Goal: Task Accomplishment & Management: Manage account settings

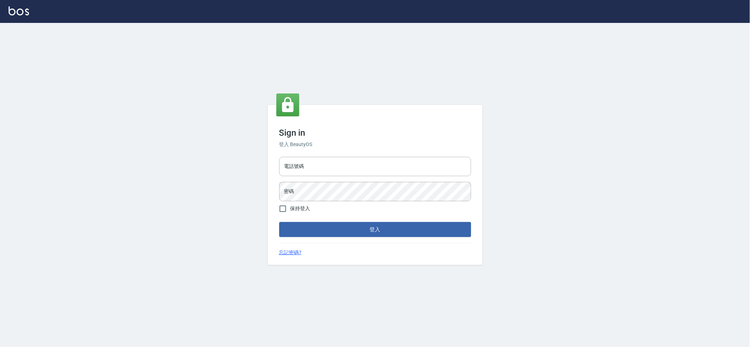
click at [357, 155] on div "電話號碼 電話號碼 密碼 密碼" at bounding box center [375, 179] width 198 height 50
click at [356, 169] on input "電話號碼" at bounding box center [375, 166] width 192 height 19
type input "0978210283"
click at [279, 222] on button "登入" at bounding box center [375, 229] width 192 height 15
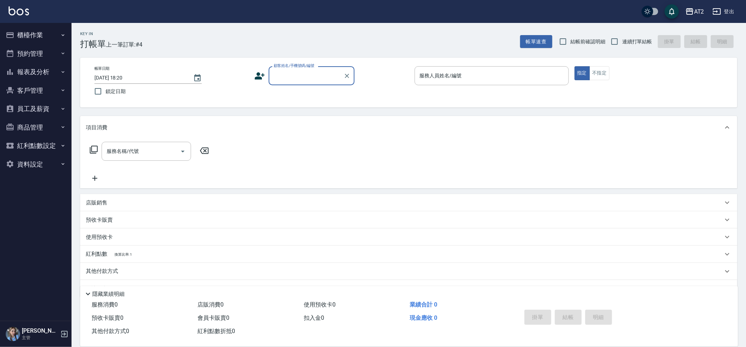
click at [49, 34] on button "櫃檯作業" at bounding box center [36, 35] width 66 height 19
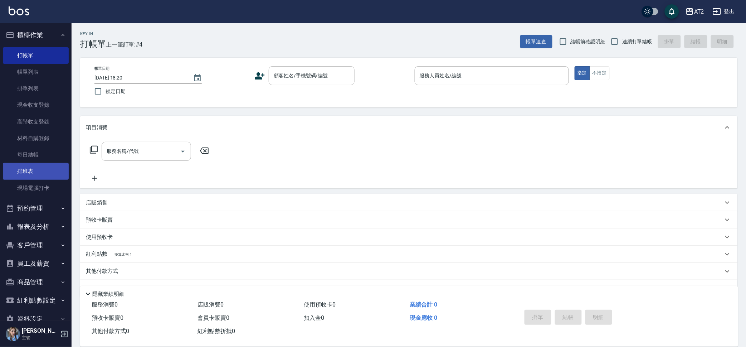
click at [49, 171] on link "排班表" at bounding box center [36, 171] width 66 height 16
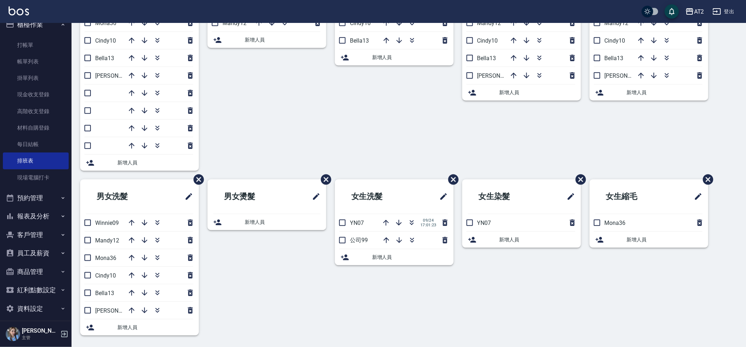
scroll to position [15, 0]
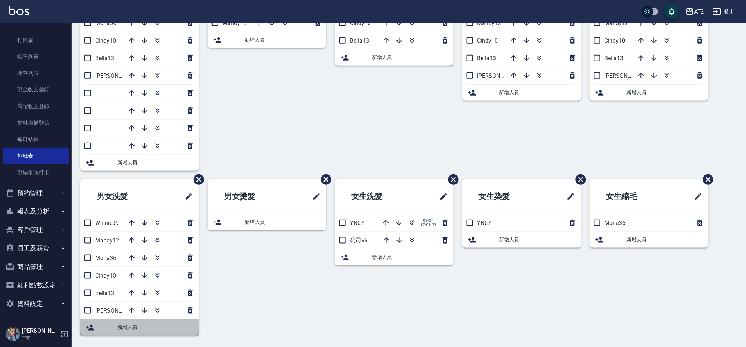
click at [93, 321] on div "新增人員" at bounding box center [139, 327] width 119 height 16
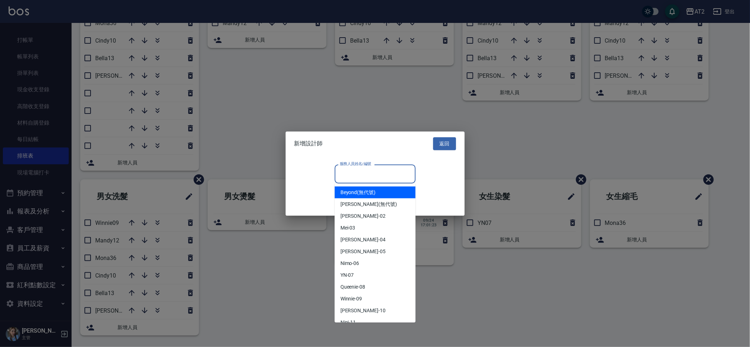
click at [386, 174] on input "服務人員姓名/編號" at bounding box center [375, 173] width 74 height 13
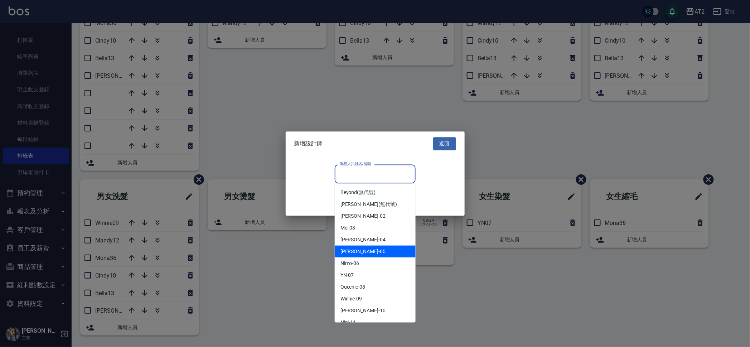
click at [541, 251] on div at bounding box center [375, 173] width 750 height 347
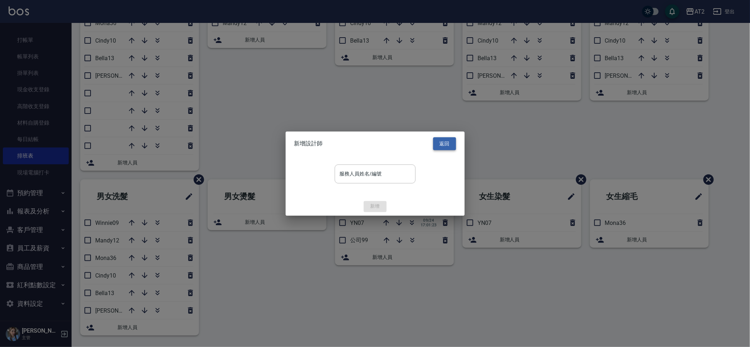
click at [451, 146] on button "返回" at bounding box center [444, 143] width 23 height 13
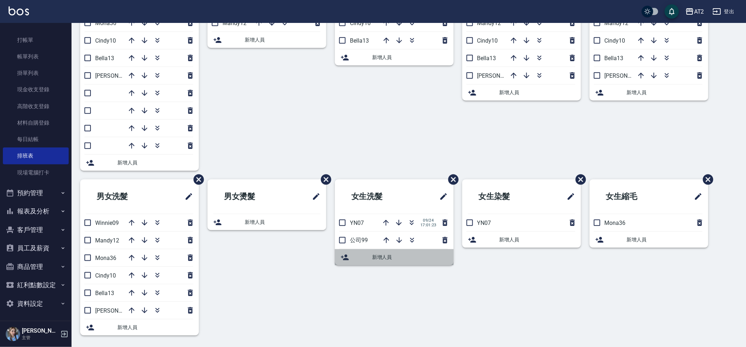
click at [347, 262] on div "新增人員" at bounding box center [394, 257] width 119 height 16
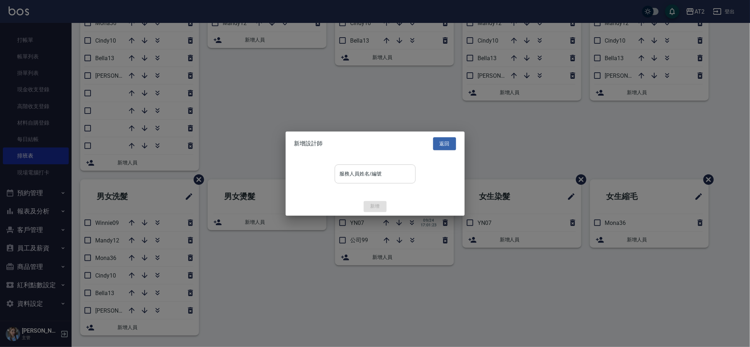
click at [384, 179] on input "服務人員姓名/編號" at bounding box center [375, 173] width 74 height 13
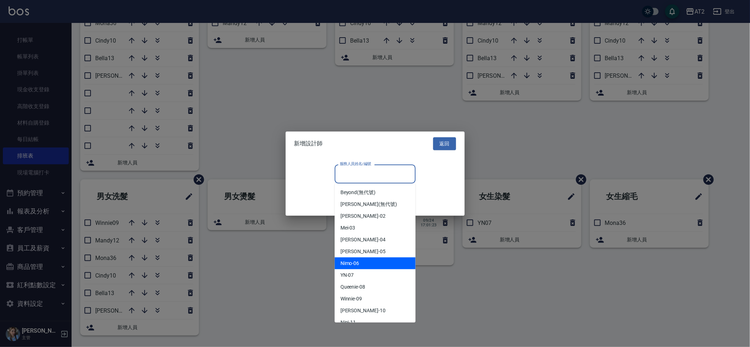
click at [364, 260] on div "Nimo -06" at bounding box center [375, 263] width 81 height 12
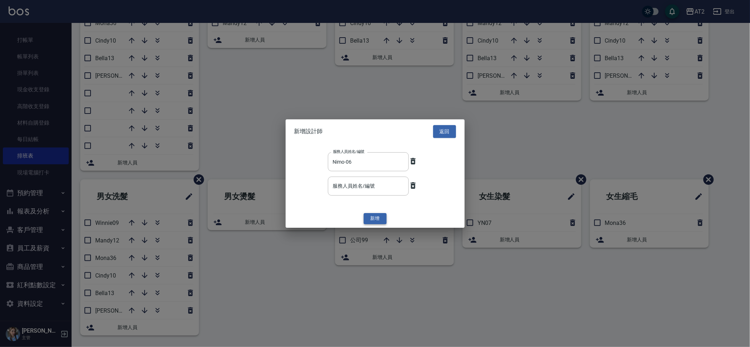
click at [380, 217] on button "新增" at bounding box center [375, 218] width 23 height 11
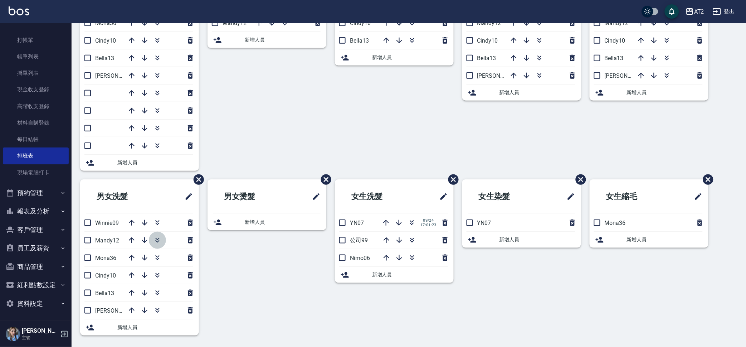
click at [155, 239] on icon "button" at bounding box center [157, 240] width 9 height 9
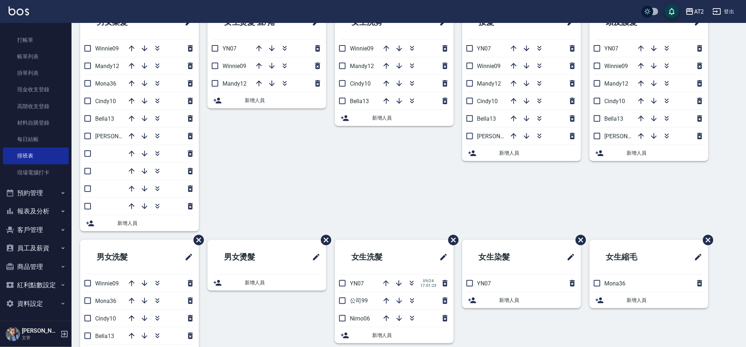
scroll to position [0, 0]
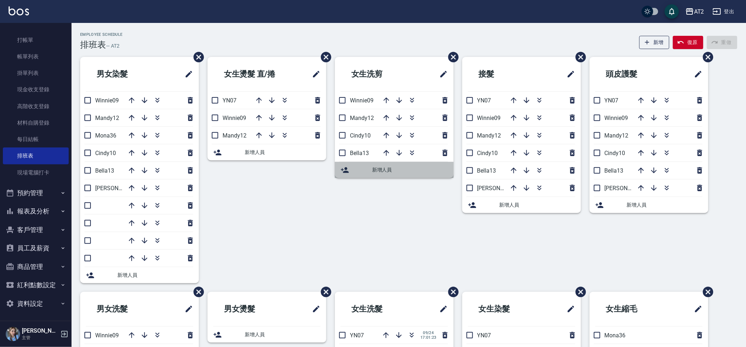
click at [375, 172] on span "新增人員" at bounding box center [410, 170] width 76 height 8
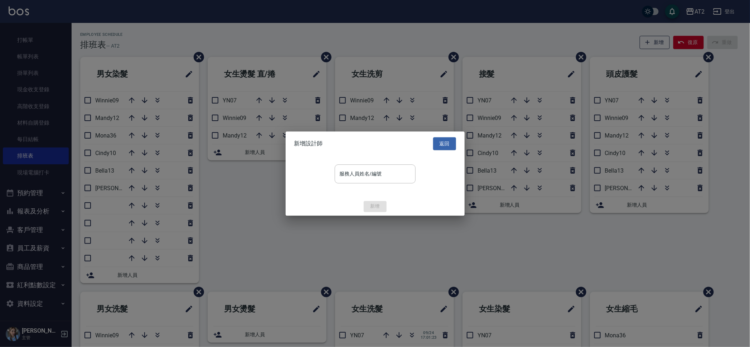
click at [374, 188] on div "服務人員姓名/編號 服務人員姓名/編號" at bounding box center [375, 177] width 179 height 42
click at [390, 172] on input "服務人員姓名/編號" at bounding box center [375, 173] width 74 height 13
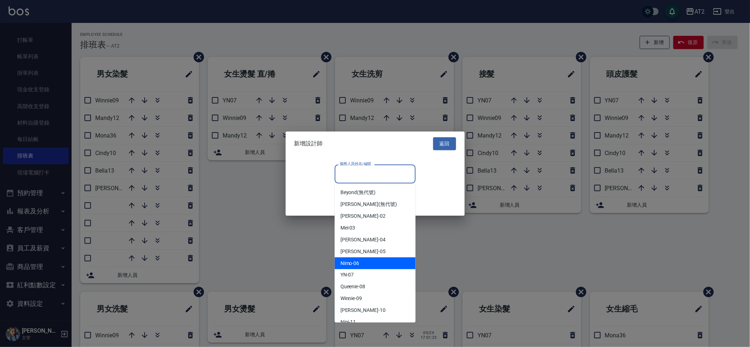
drag, startPoint x: 363, startPoint y: 267, endPoint x: 364, endPoint y: 259, distance: 8.7
click at [363, 264] on div "Nimo -06" at bounding box center [375, 263] width 81 height 12
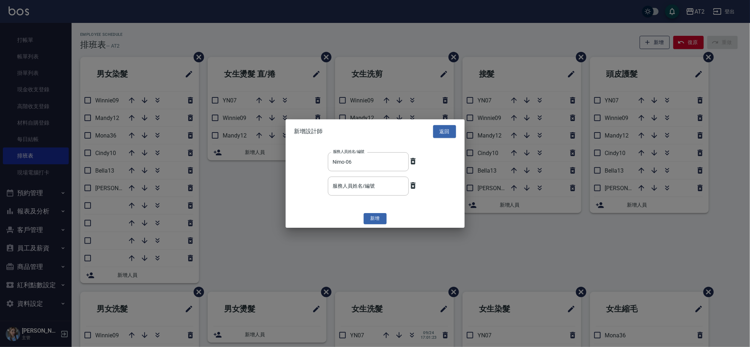
click at [306, 246] on div at bounding box center [375, 173] width 750 height 347
click at [441, 140] on div "新增設計師 返回" at bounding box center [375, 131] width 179 height 25
click at [442, 130] on button "返回" at bounding box center [444, 131] width 23 height 13
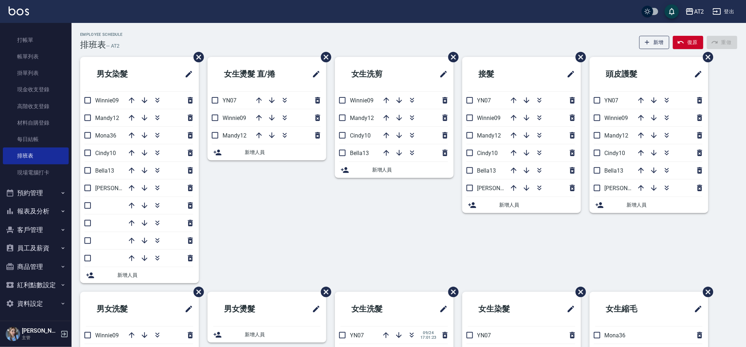
click at [126, 272] on span "新增人員" at bounding box center [155, 275] width 76 height 8
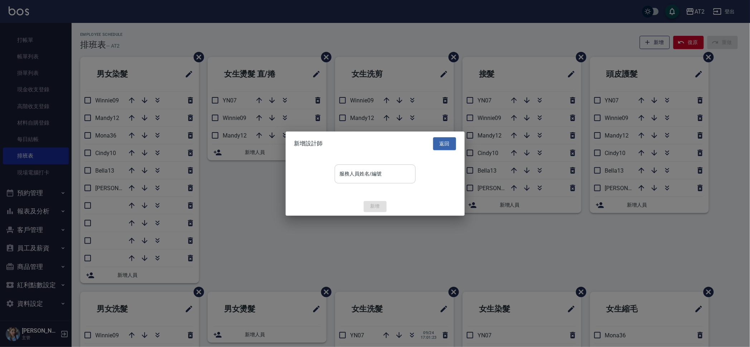
click at [371, 177] on input "服務人員姓名/編號" at bounding box center [375, 173] width 74 height 13
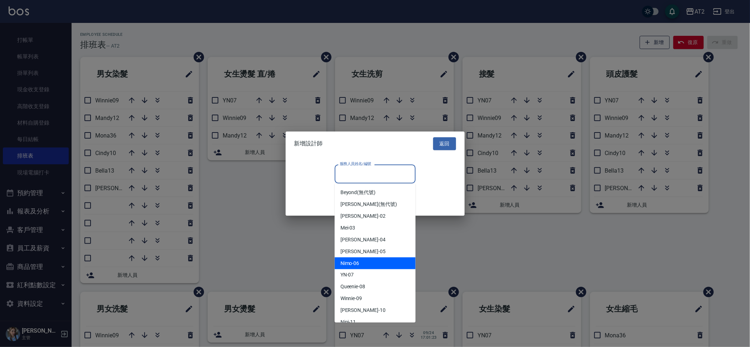
click at [360, 261] on div "Nimo -06" at bounding box center [375, 263] width 81 height 12
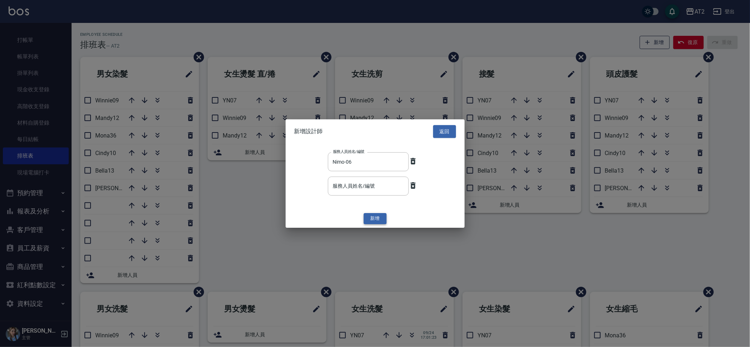
click at [376, 218] on button "新增" at bounding box center [375, 218] width 23 height 11
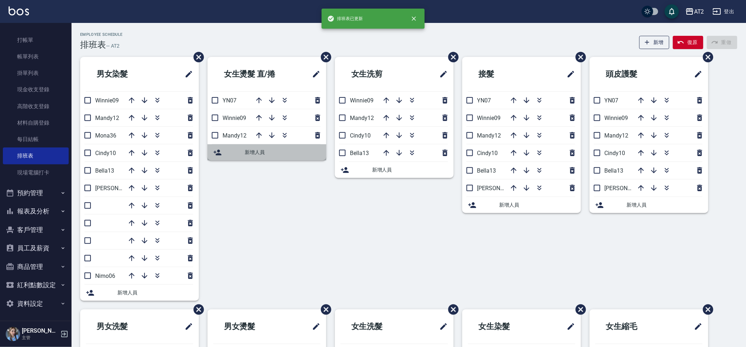
click at [230, 145] on div "新增人員" at bounding box center [267, 152] width 119 height 16
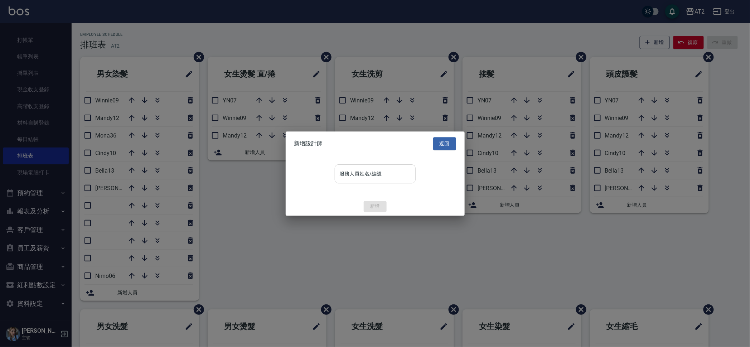
click at [376, 165] on div "服務人員姓名/編號" at bounding box center [375, 173] width 81 height 19
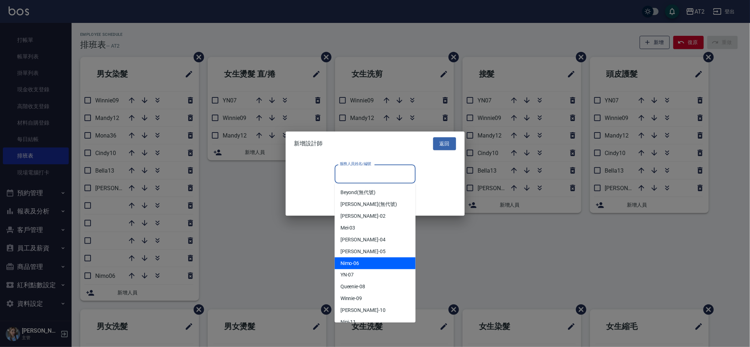
click at [362, 264] on div "Nimo -06" at bounding box center [375, 263] width 81 height 12
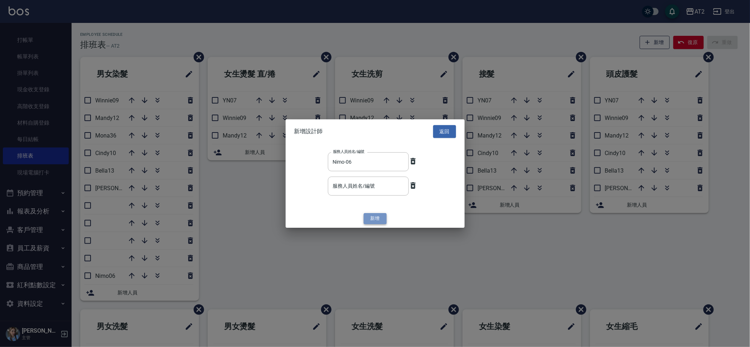
click at [368, 216] on button "新增" at bounding box center [375, 218] width 23 height 11
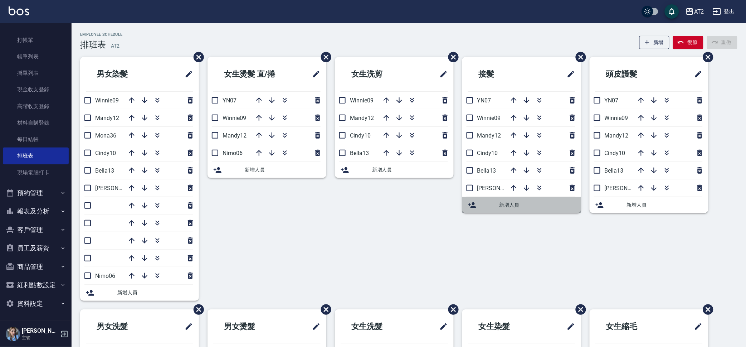
click at [504, 211] on div "新增人員" at bounding box center [521, 205] width 119 height 16
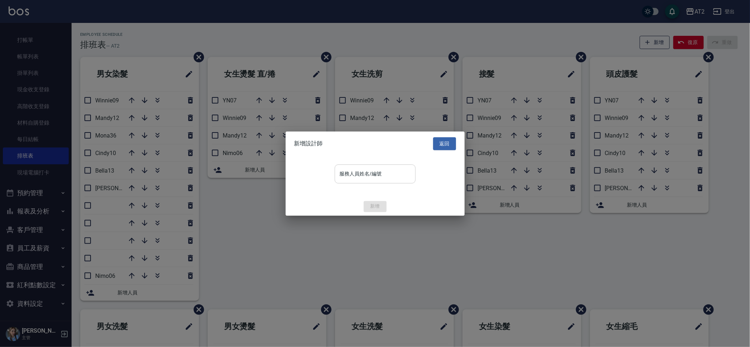
click at [382, 180] on input "服務人員姓名/編號" at bounding box center [375, 173] width 74 height 13
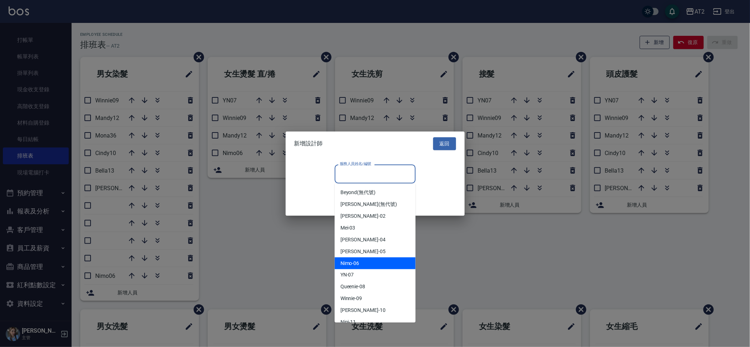
click at [367, 259] on div "Nimo -06" at bounding box center [375, 263] width 81 height 12
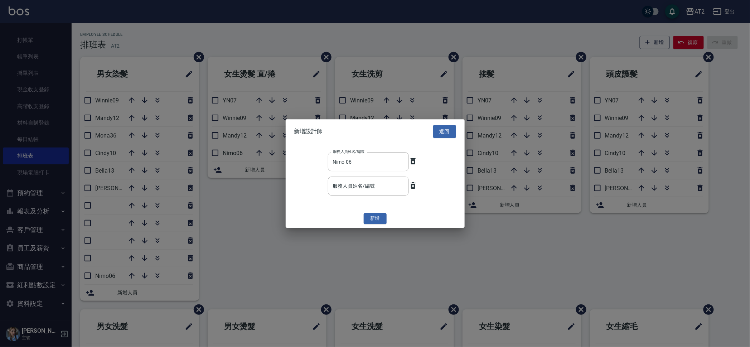
click at [385, 215] on button "新增" at bounding box center [375, 218] width 23 height 11
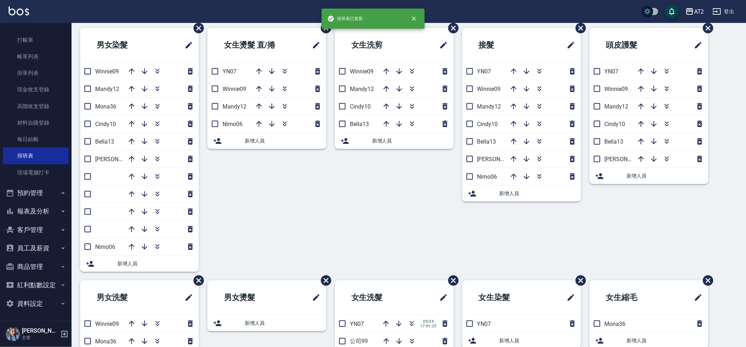
scroll to position [45, 0]
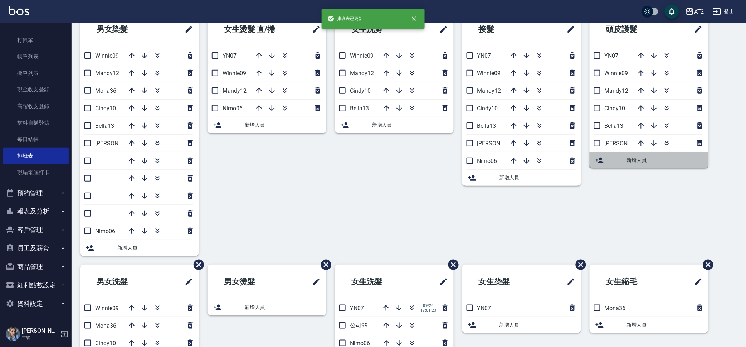
click at [633, 160] on span "新增人員" at bounding box center [665, 160] width 76 height 8
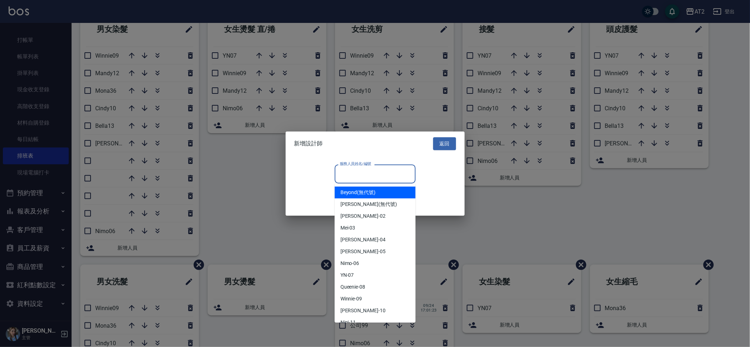
click at [381, 176] on input "服務人員姓名/編號" at bounding box center [375, 173] width 74 height 13
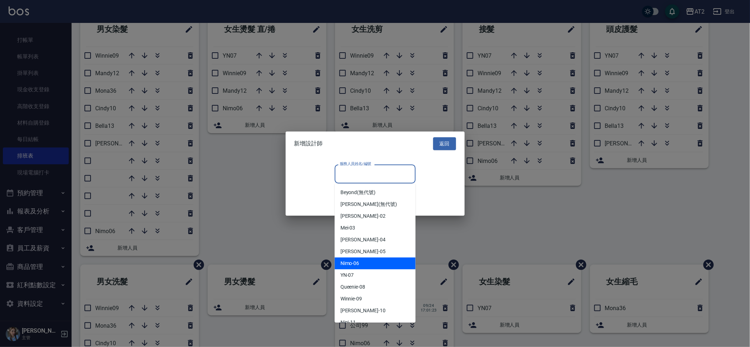
click at [370, 262] on div "Nimo -06" at bounding box center [375, 263] width 81 height 12
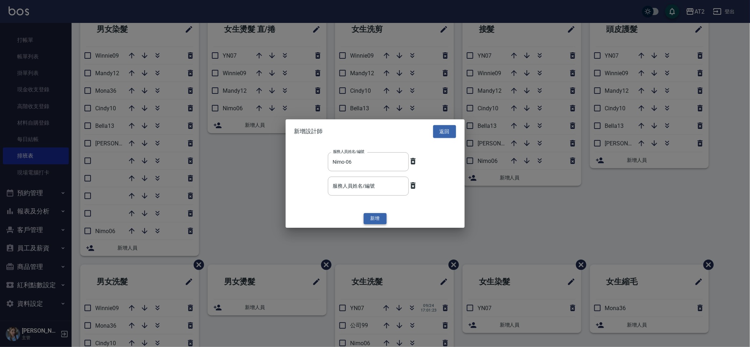
click at [365, 219] on button "新增" at bounding box center [375, 218] width 23 height 11
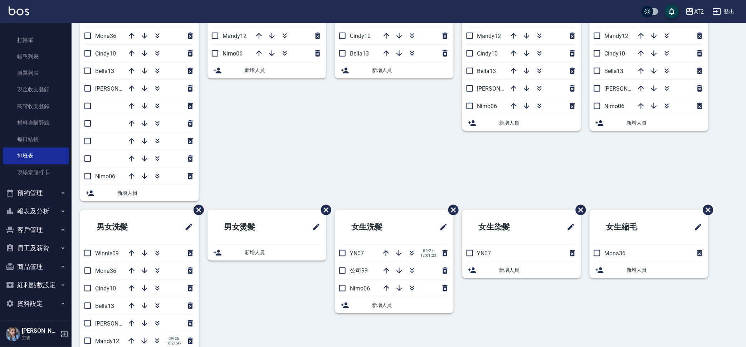
scroll to position [85, 0]
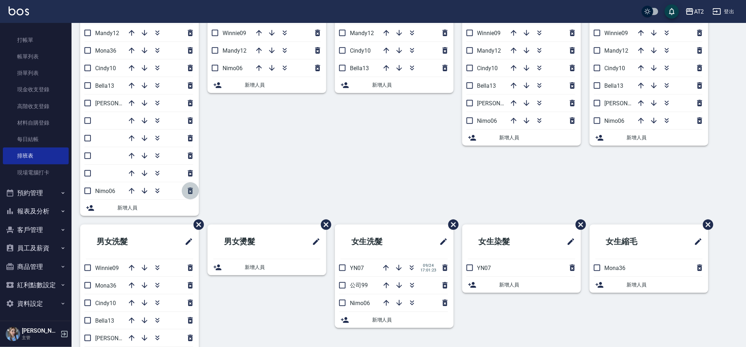
click at [195, 189] on button "button" at bounding box center [190, 190] width 17 height 17
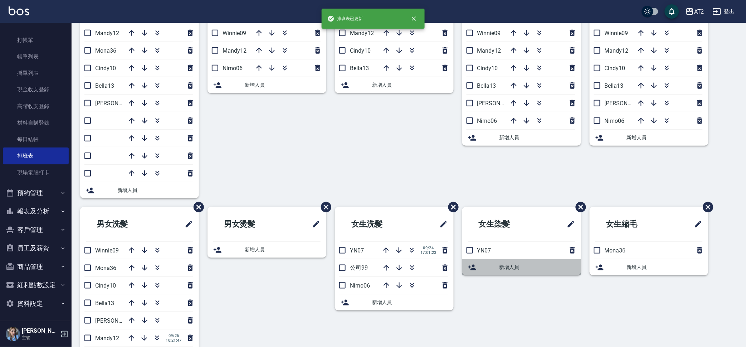
click at [525, 268] on span "新增人員" at bounding box center [538, 267] width 76 height 8
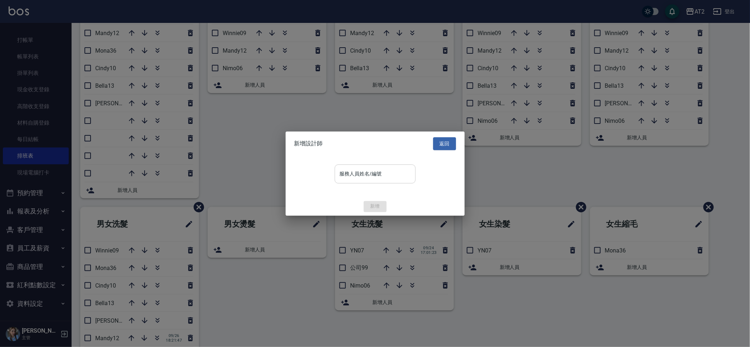
click at [370, 165] on div "服務人員姓名/編號" at bounding box center [375, 173] width 81 height 19
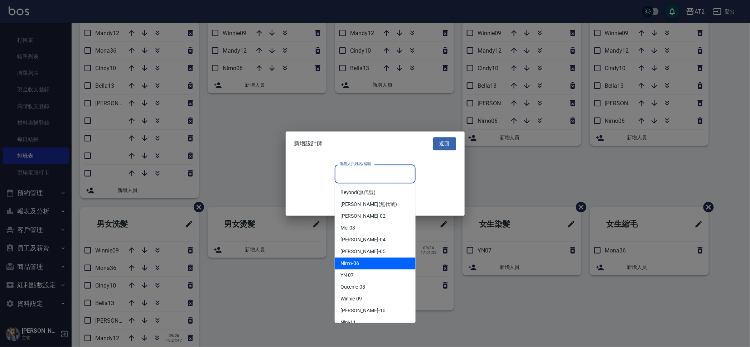
click at [377, 265] on div "Nimo -06" at bounding box center [375, 264] width 81 height 12
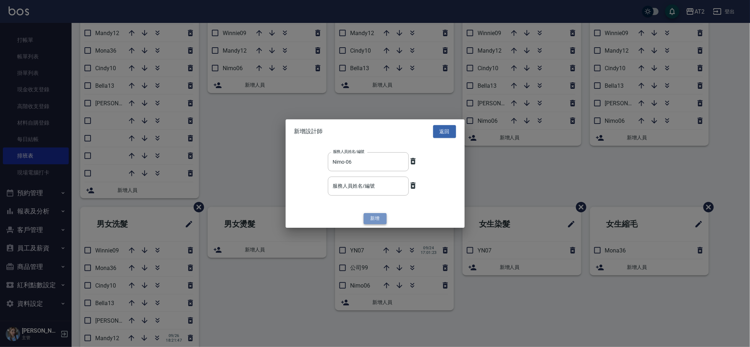
click at [379, 216] on button "新增" at bounding box center [375, 218] width 23 height 11
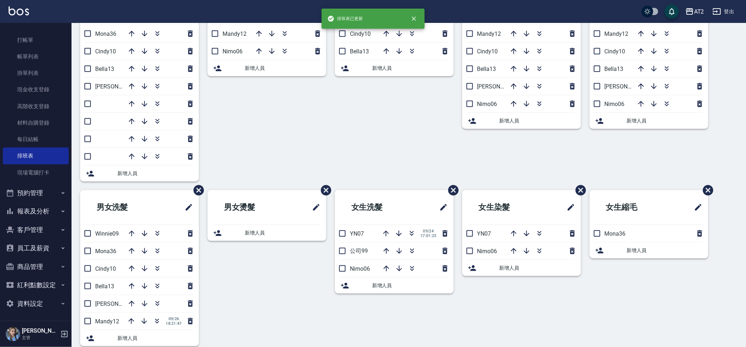
scroll to position [112, 0]
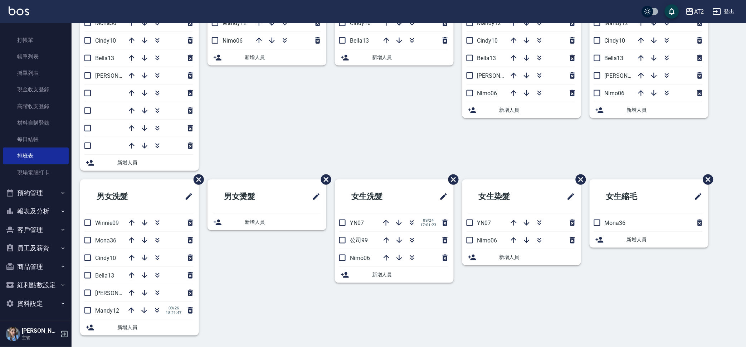
click at [638, 235] on div "新增人員" at bounding box center [649, 240] width 119 height 16
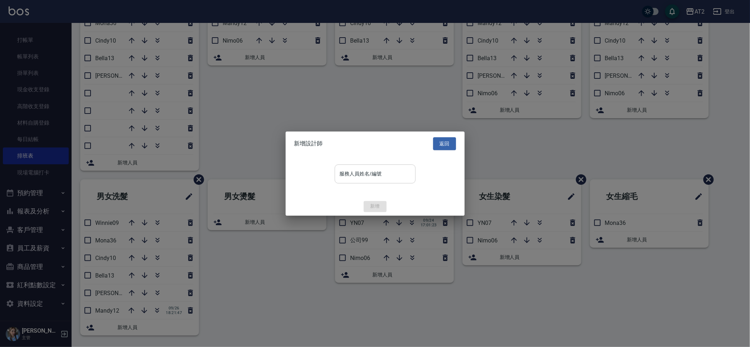
click at [350, 176] on input "服務人員姓名/編號" at bounding box center [375, 173] width 74 height 13
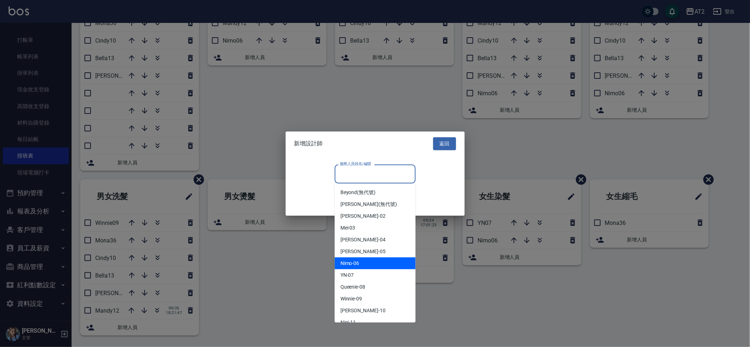
click at [372, 263] on div "Nimo -06" at bounding box center [375, 263] width 81 height 12
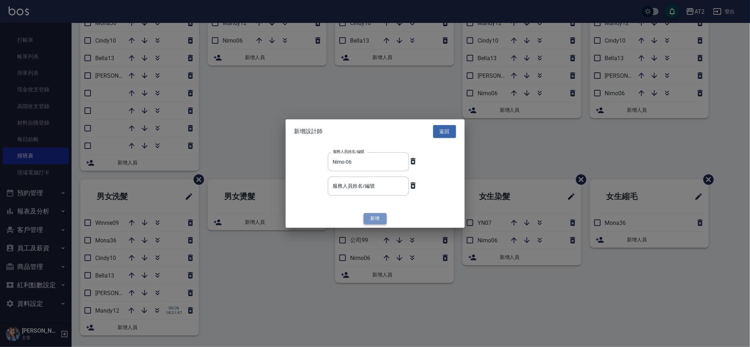
click at [383, 219] on button "新增" at bounding box center [375, 218] width 23 height 11
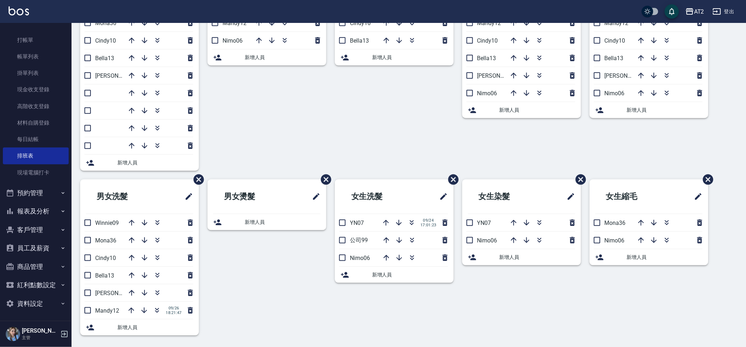
drag, startPoint x: 597, startPoint y: 224, endPoint x: 399, endPoint y: 158, distance: 209.2
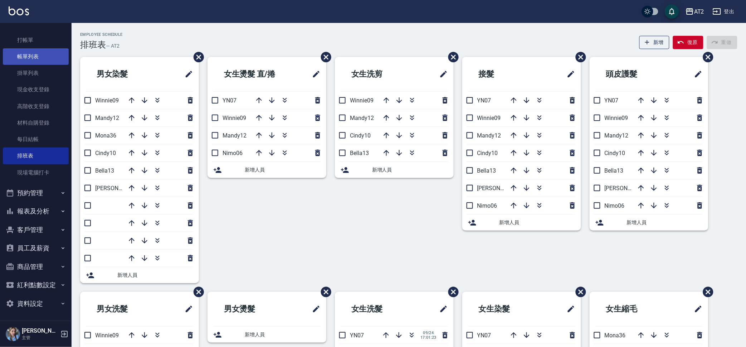
scroll to position [0, 0]
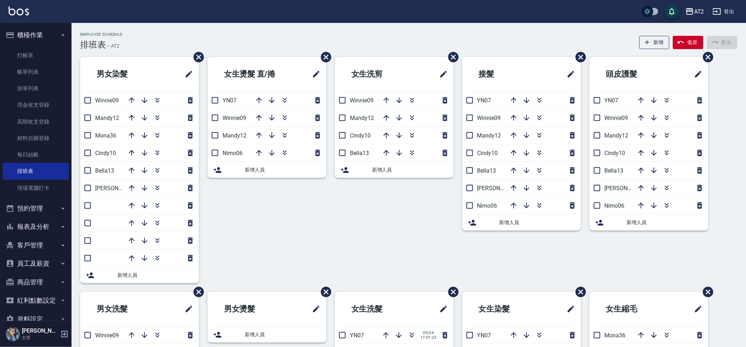
click at [47, 228] on button "報表及分析" at bounding box center [36, 226] width 66 height 19
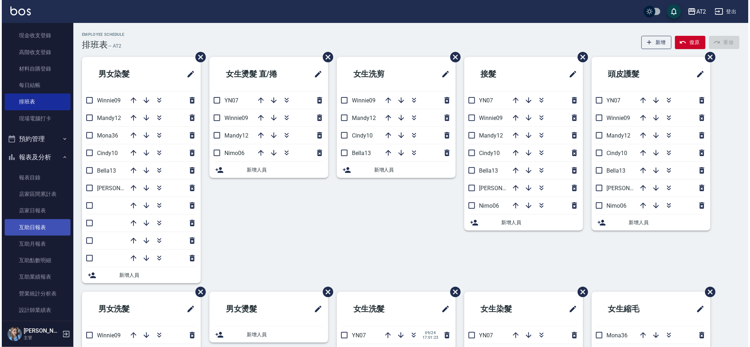
scroll to position [89, 0]
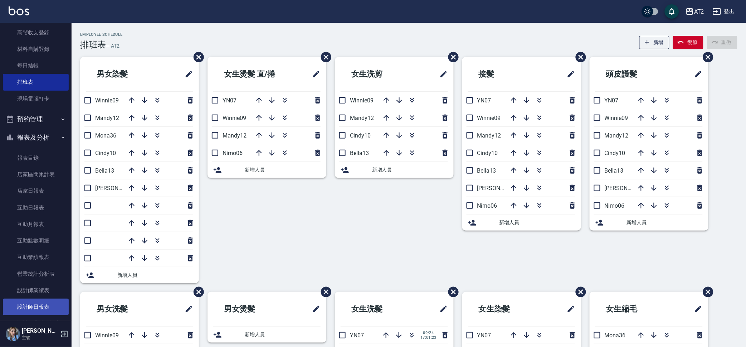
click at [47, 305] on link "設計師日報表" at bounding box center [36, 306] width 66 height 16
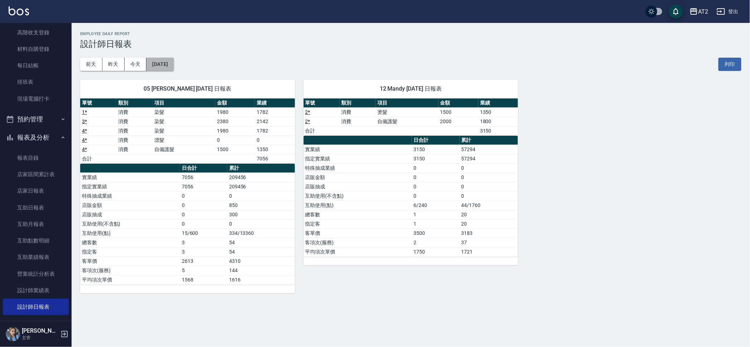
click at [165, 64] on button "[DATE]" at bounding box center [159, 64] width 27 height 13
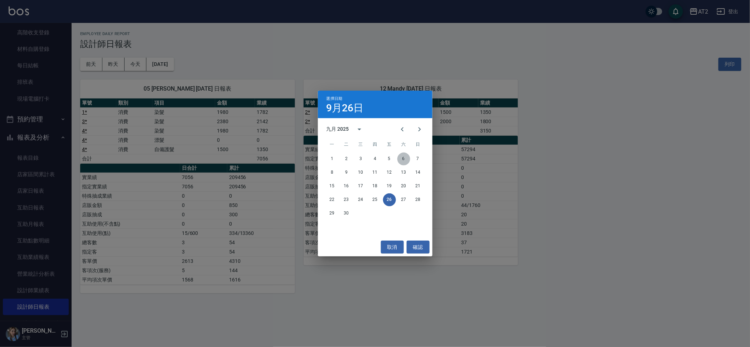
click at [398, 159] on button "6" at bounding box center [403, 158] width 13 height 13
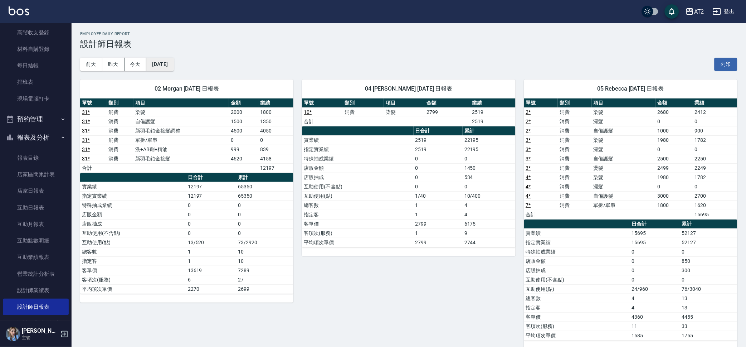
click at [171, 65] on button "[DATE]" at bounding box center [159, 64] width 27 height 13
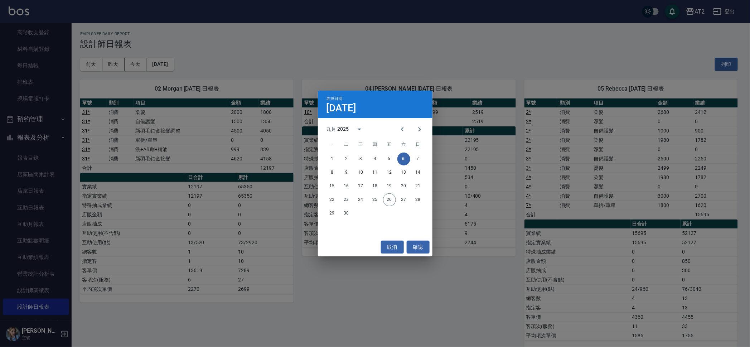
click at [164, 124] on div "選擇日期 [DATE] 九月 2025 一 二 三 四 五 六 日 1 2 3 4 5 6 7 8 9 10 11 12 13 14 15 16 17 18 …" at bounding box center [375, 173] width 750 height 347
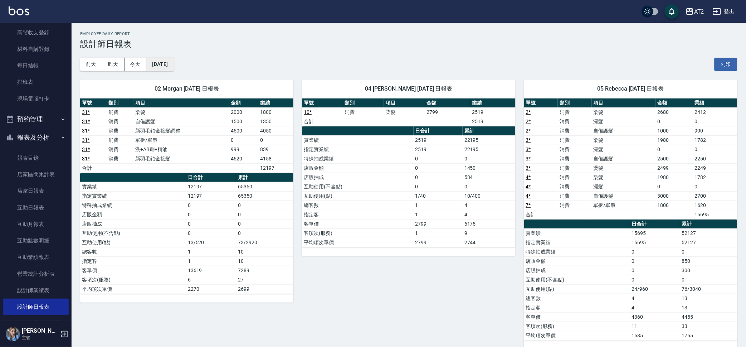
click at [172, 64] on button "[DATE]" at bounding box center [159, 64] width 27 height 13
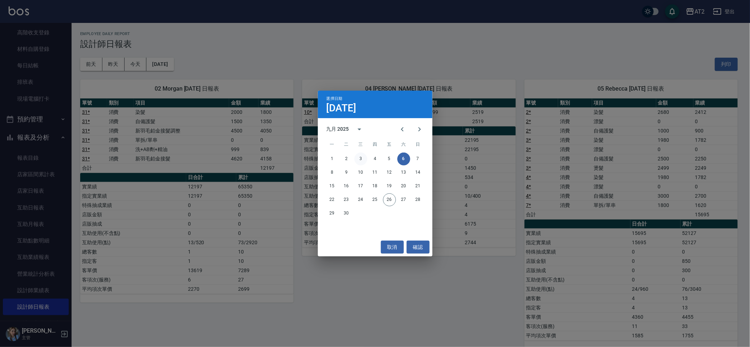
click at [366, 155] on button "3" at bounding box center [360, 158] width 13 height 13
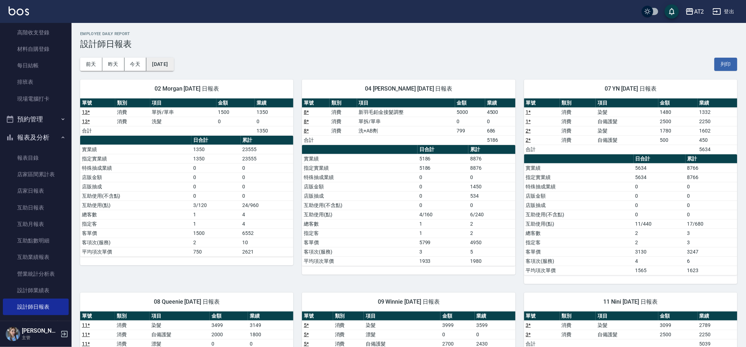
click at [174, 68] on button "[DATE]" at bounding box center [159, 64] width 27 height 13
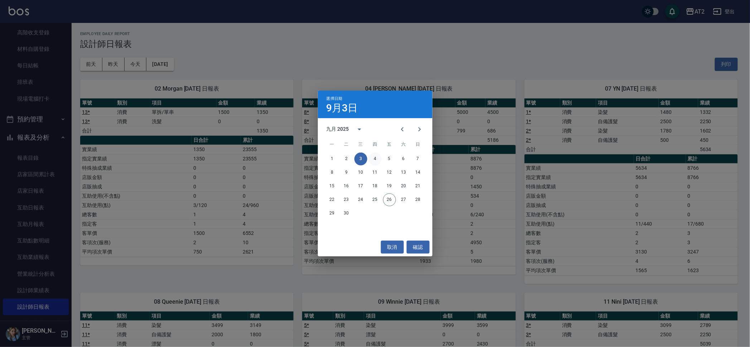
click at [376, 160] on button "4" at bounding box center [375, 158] width 13 height 13
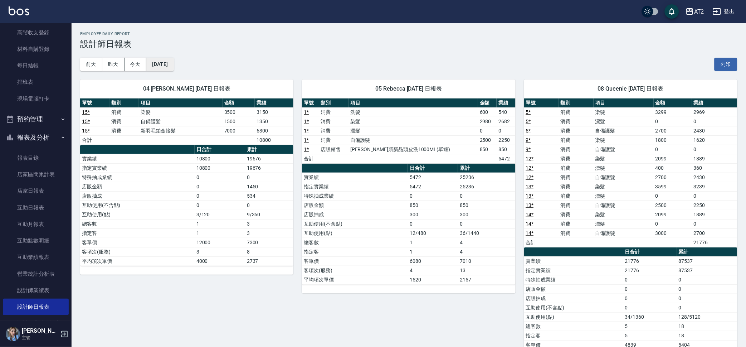
click at [167, 62] on button "[DATE]" at bounding box center [159, 64] width 27 height 13
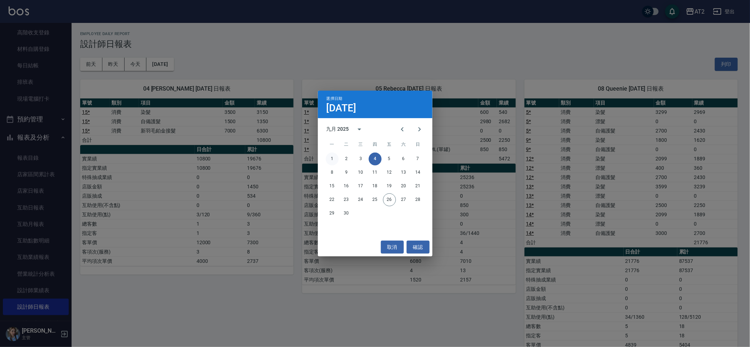
click at [335, 156] on button "1" at bounding box center [332, 158] width 13 height 13
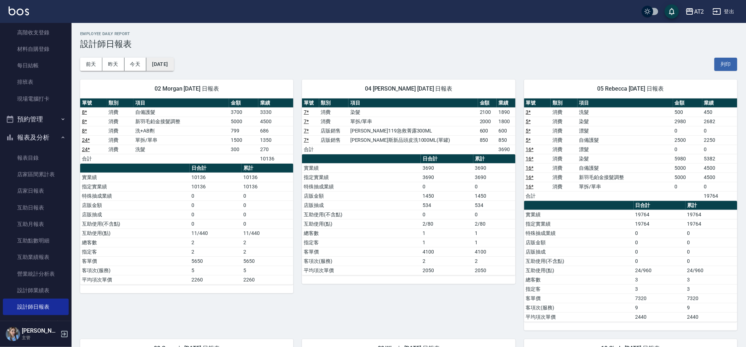
click at [174, 67] on button "[DATE]" at bounding box center [159, 64] width 27 height 13
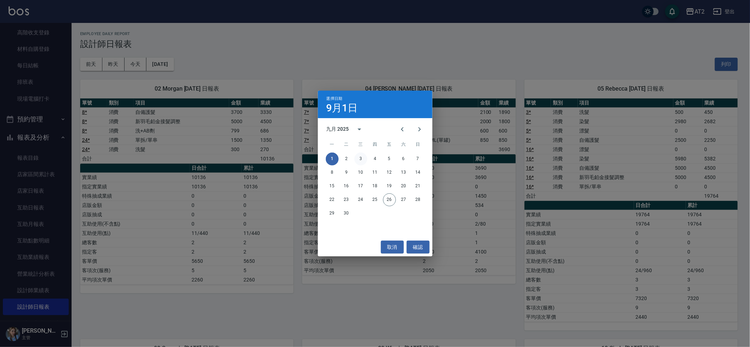
click at [363, 159] on button "3" at bounding box center [360, 158] width 13 height 13
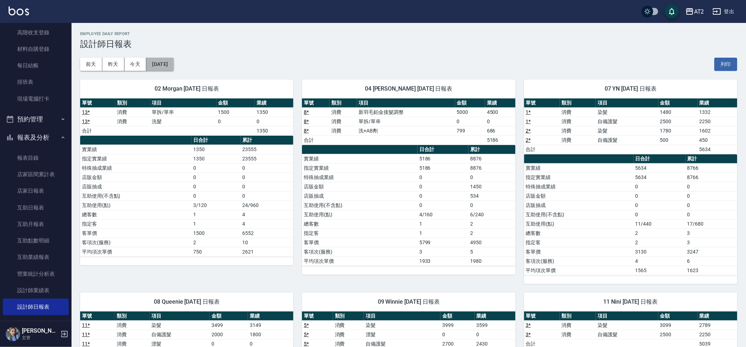
click at [159, 65] on button "[DATE]" at bounding box center [159, 64] width 27 height 13
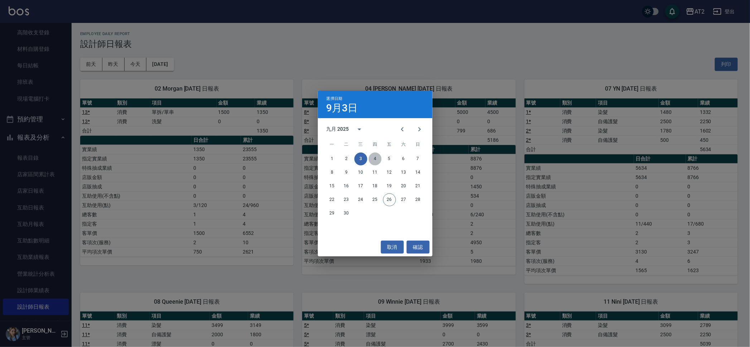
click at [375, 157] on button "4" at bounding box center [375, 158] width 13 height 13
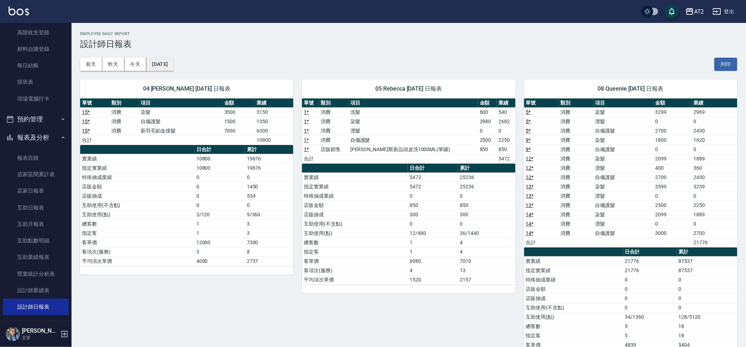
click at [174, 66] on button "[DATE]" at bounding box center [159, 64] width 27 height 13
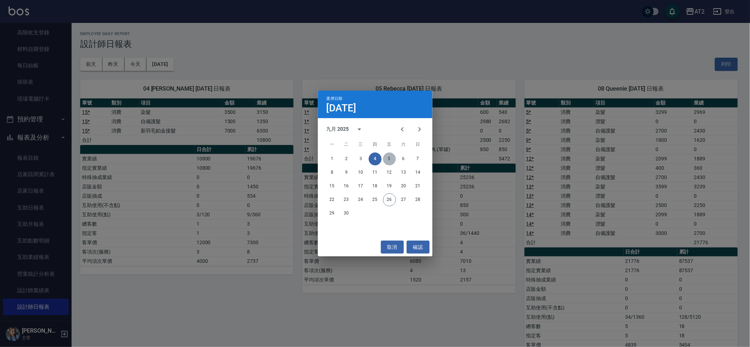
click at [390, 156] on button "5" at bounding box center [389, 158] width 13 height 13
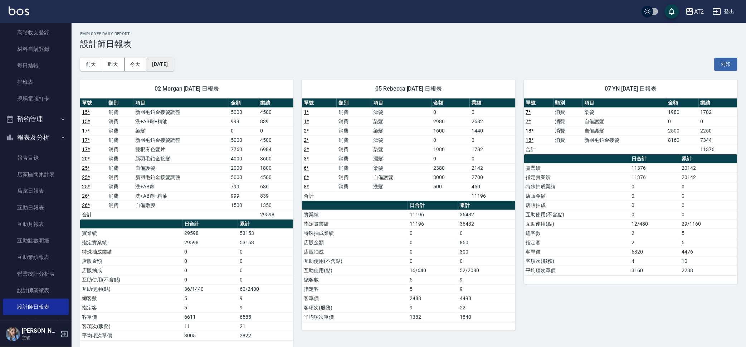
click at [174, 64] on button "[DATE]" at bounding box center [159, 64] width 27 height 13
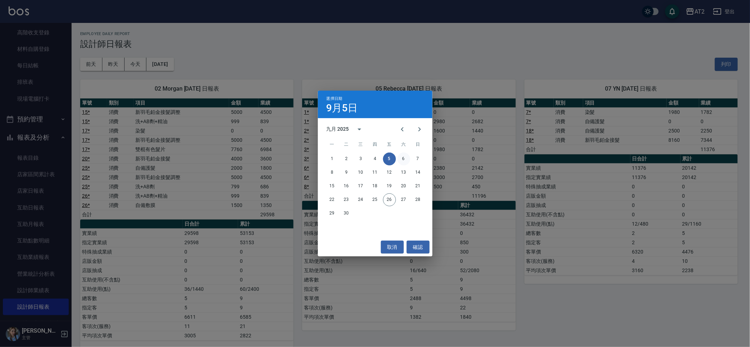
click at [408, 158] on button "6" at bounding box center [403, 158] width 13 height 13
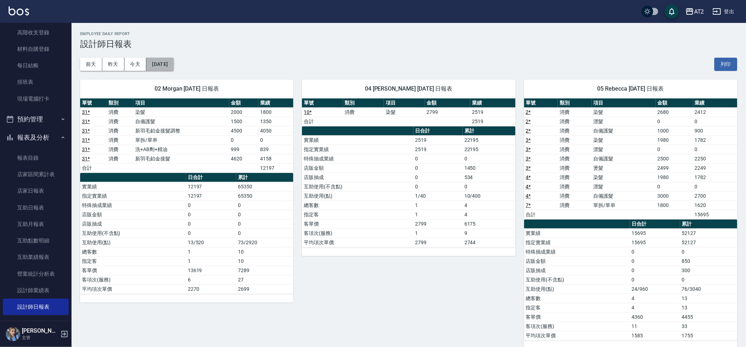
click at [167, 58] on button "[DATE]" at bounding box center [159, 64] width 27 height 13
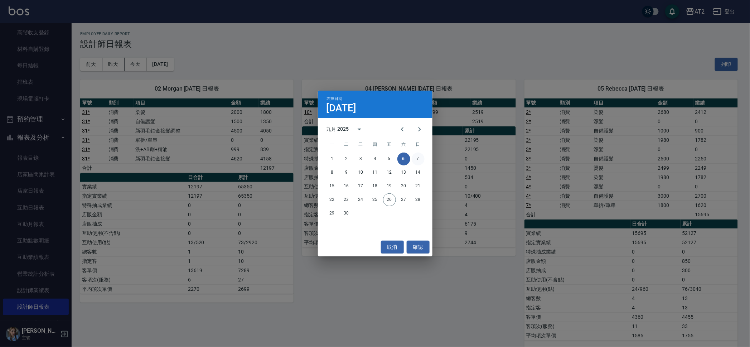
click at [415, 156] on button "7" at bounding box center [417, 158] width 13 height 13
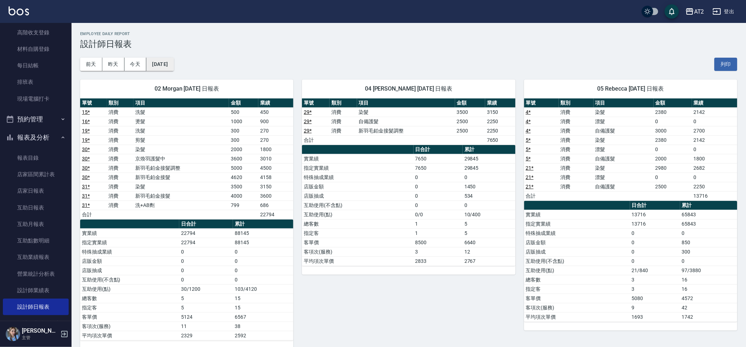
click at [171, 62] on button "[DATE]" at bounding box center [159, 64] width 27 height 13
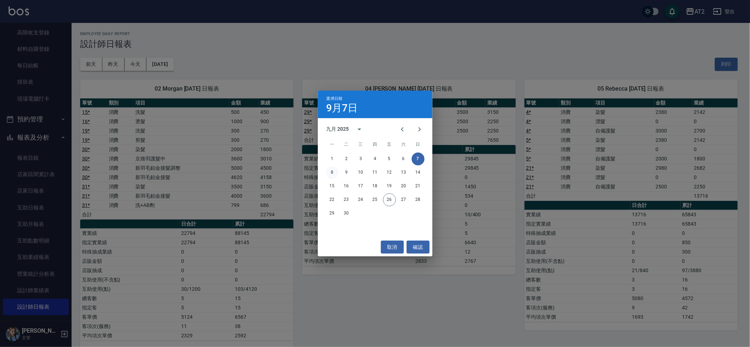
click at [331, 170] on button "8" at bounding box center [332, 172] width 13 height 13
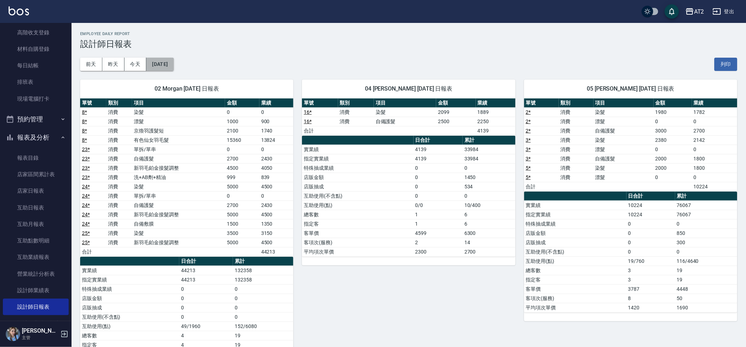
click at [174, 64] on button "[DATE]" at bounding box center [159, 64] width 27 height 13
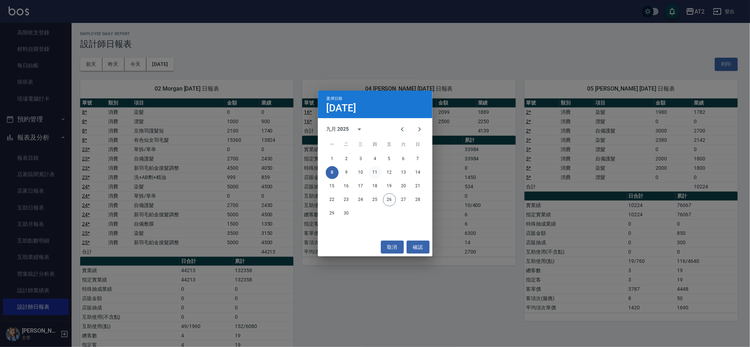
click at [374, 173] on button "11" at bounding box center [375, 172] width 13 height 13
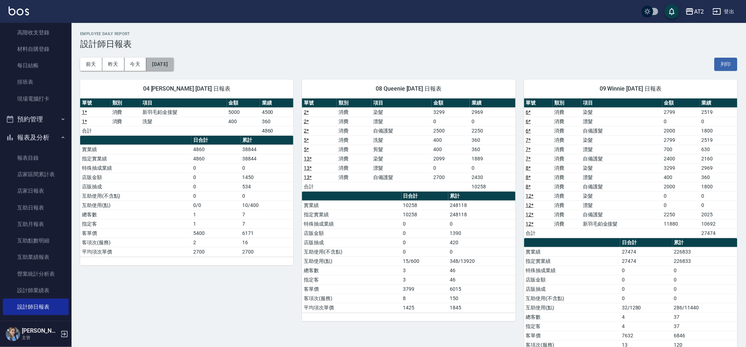
click at [168, 62] on button "[DATE]" at bounding box center [159, 64] width 27 height 13
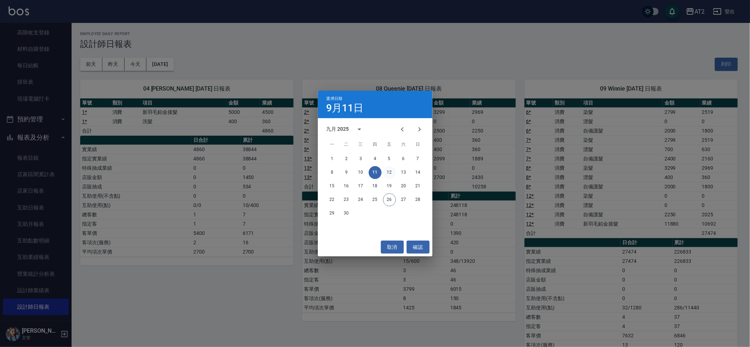
click at [393, 170] on button "12" at bounding box center [389, 172] width 13 height 13
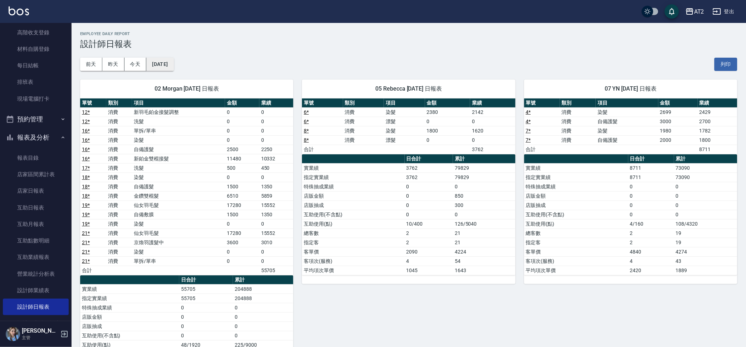
click at [168, 66] on button "[DATE]" at bounding box center [159, 64] width 27 height 13
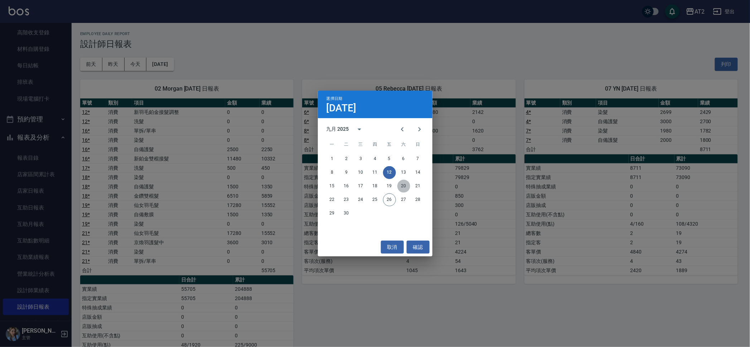
click at [404, 180] on button "20" at bounding box center [403, 186] width 13 height 13
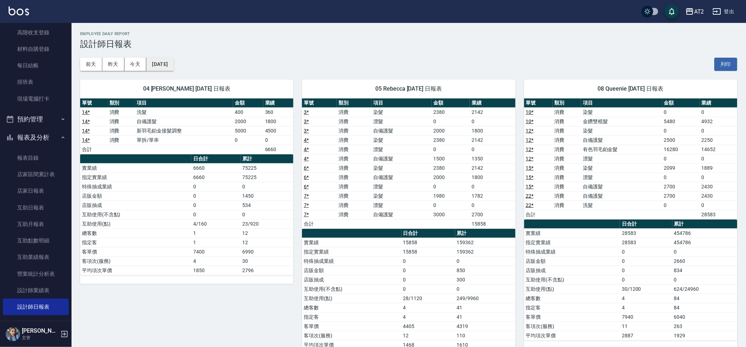
click at [174, 63] on button "[DATE]" at bounding box center [159, 64] width 27 height 13
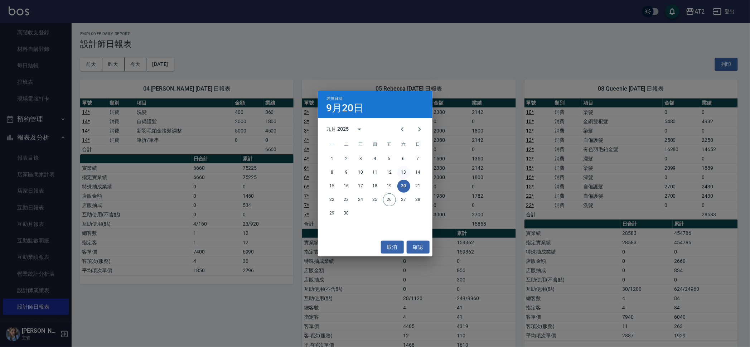
click at [404, 168] on button "13" at bounding box center [403, 172] width 13 height 13
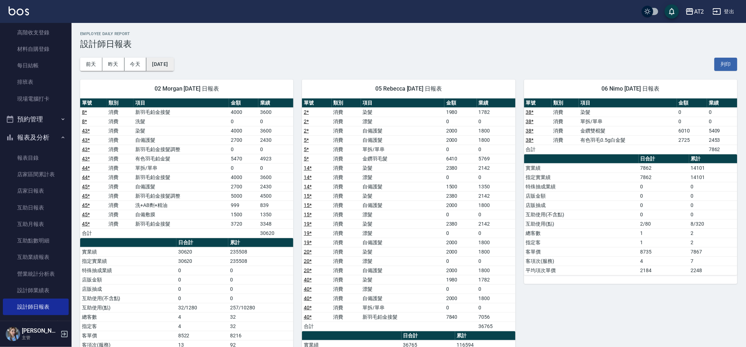
click at [165, 63] on button "[DATE]" at bounding box center [159, 64] width 27 height 13
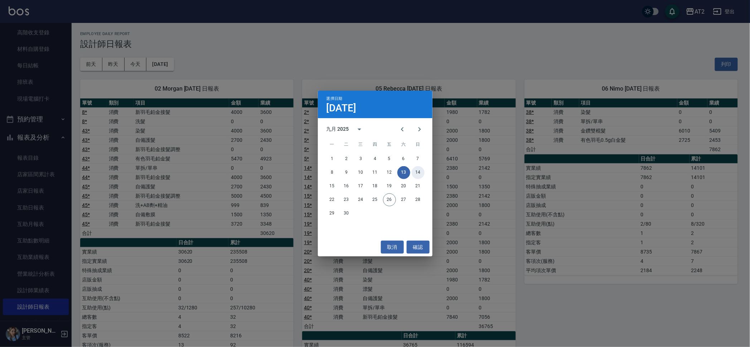
click at [422, 168] on button "14" at bounding box center [417, 172] width 13 height 13
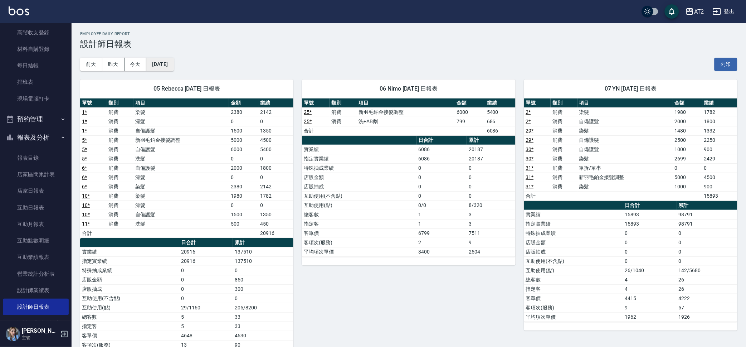
click at [173, 65] on button "[DATE]" at bounding box center [159, 64] width 27 height 13
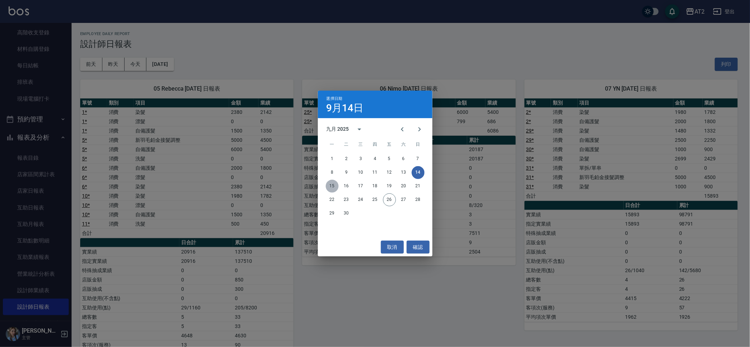
drag, startPoint x: 328, startPoint y: 183, endPoint x: 324, endPoint y: 175, distance: 8.8
click at [328, 181] on button "15" at bounding box center [332, 186] width 13 height 13
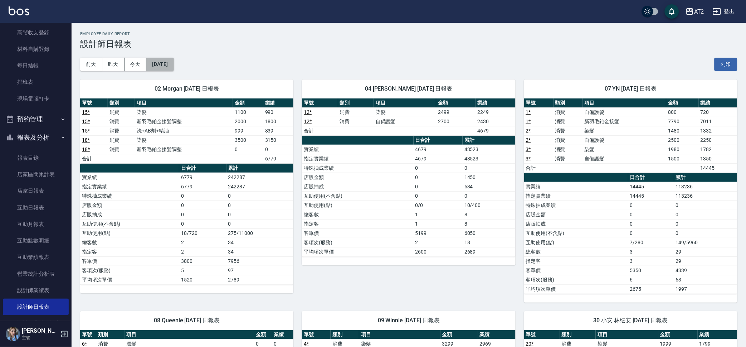
click at [169, 64] on button "[DATE]" at bounding box center [159, 64] width 27 height 13
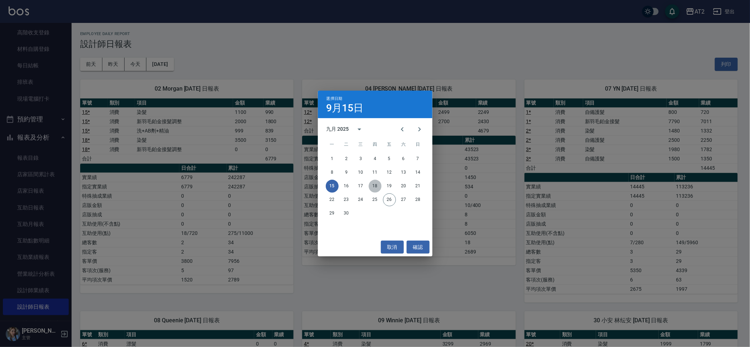
click at [380, 182] on button "18" at bounding box center [375, 186] width 13 height 13
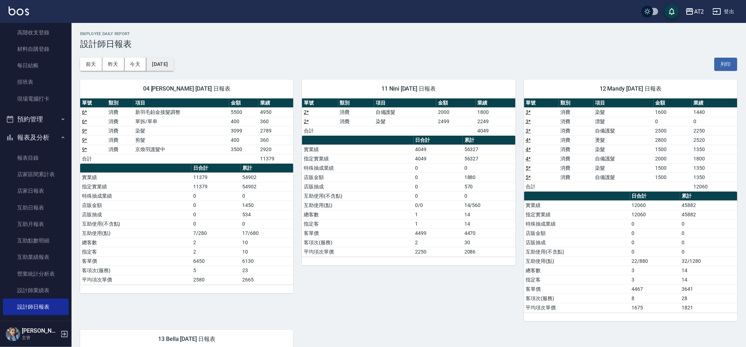
click at [160, 66] on button "[DATE]" at bounding box center [159, 64] width 27 height 13
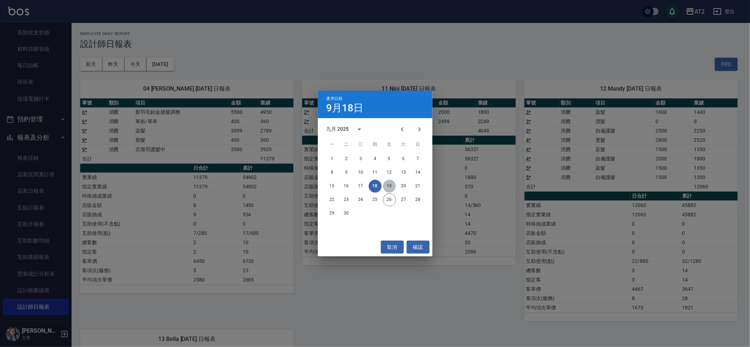
click at [389, 188] on button "19" at bounding box center [389, 186] width 13 height 13
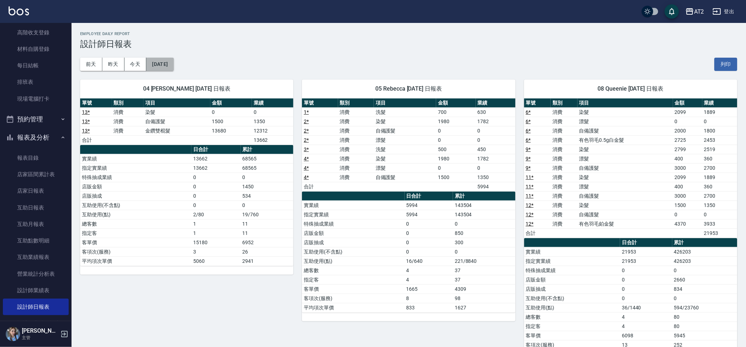
click at [169, 66] on button "[DATE]" at bounding box center [159, 64] width 27 height 13
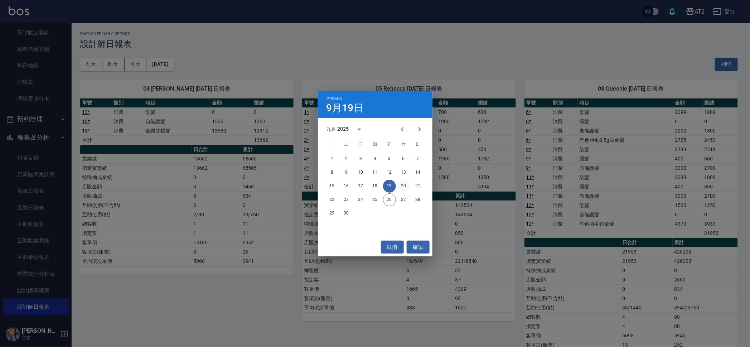
click at [407, 186] on button "20" at bounding box center [403, 186] width 13 height 13
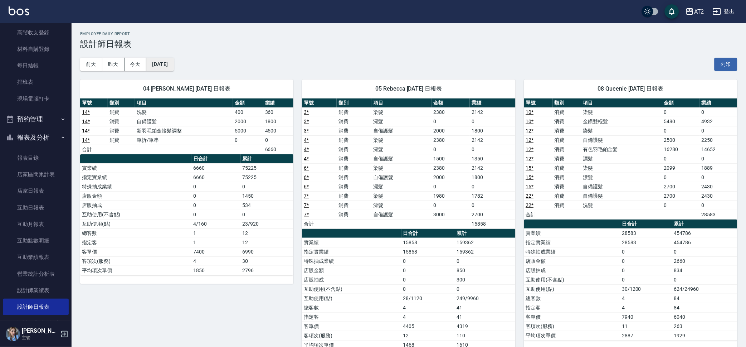
click at [164, 65] on button "[DATE]" at bounding box center [159, 64] width 27 height 13
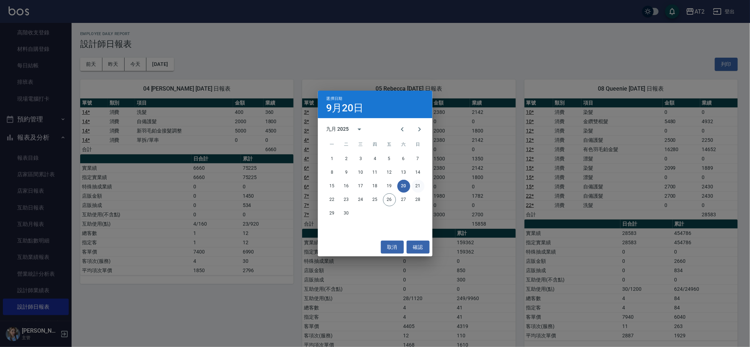
click at [416, 187] on button "21" at bounding box center [417, 186] width 13 height 13
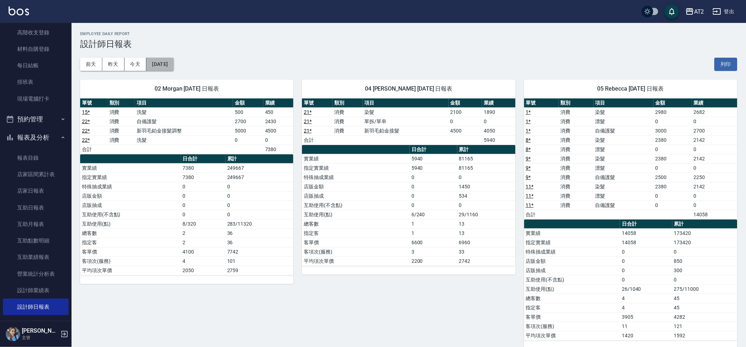
click at [170, 68] on button "[DATE]" at bounding box center [159, 64] width 27 height 13
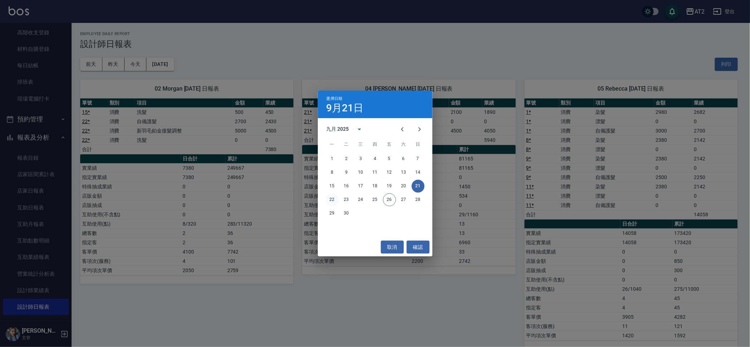
click at [331, 199] on button "22" at bounding box center [332, 199] width 13 height 13
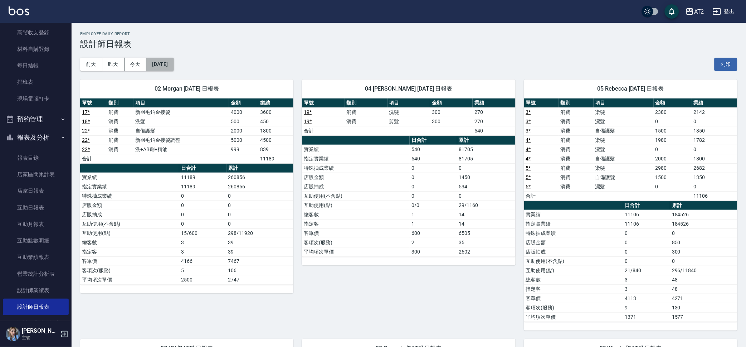
click at [172, 68] on button "[DATE]" at bounding box center [159, 64] width 27 height 13
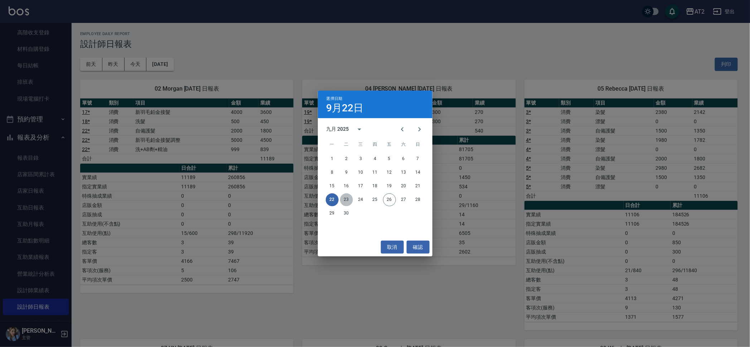
click at [349, 198] on button "23" at bounding box center [346, 199] width 13 height 13
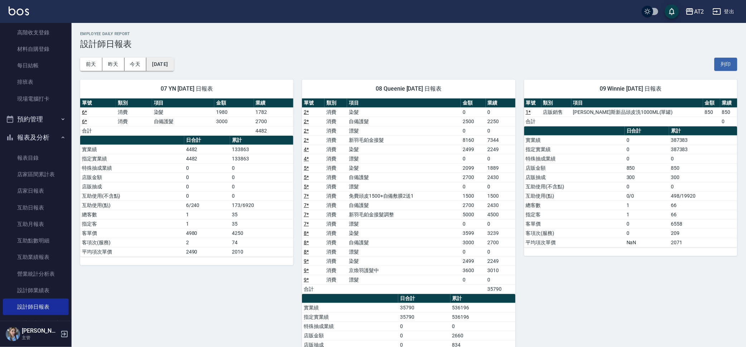
click at [165, 63] on button "[DATE]" at bounding box center [159, 64] width 27 height 13
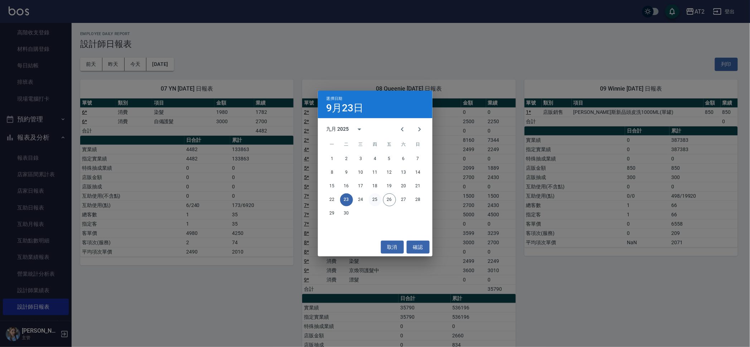
click at [374, 199] on button "25" at bounding box center [375, 199] width 13 height 13
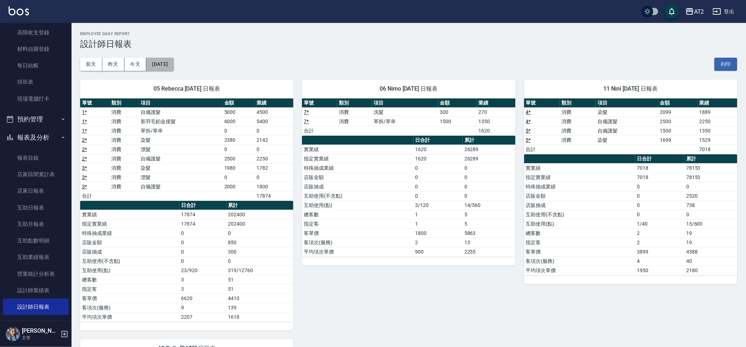
click at [174, 65] on button "[DATE]" at bounding box center [159, 64] width 27 height 13
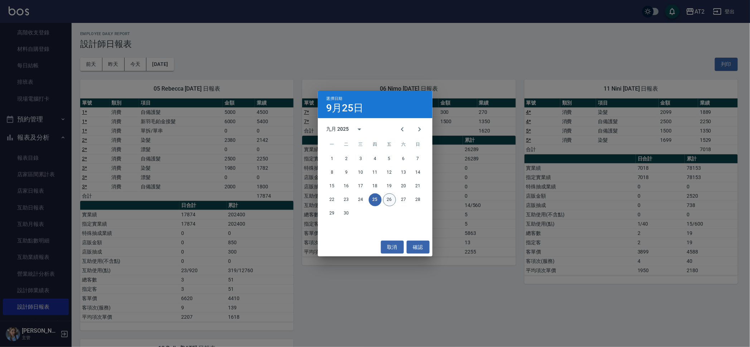
click at [384, 202] on button "26" at bounding box center [389, 199] width 13 height 13
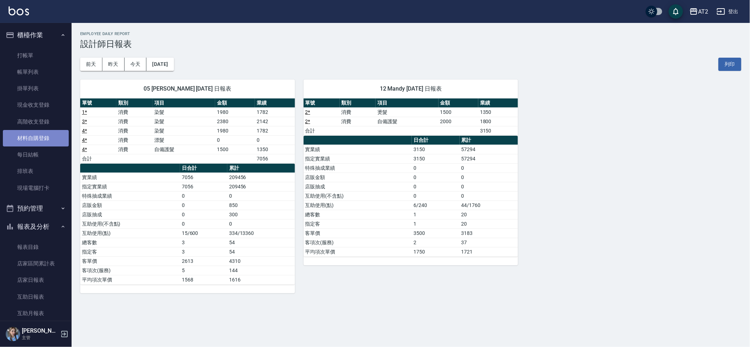
click at [54, 137] on link "材料自購登錄" at bounding box center [36, 138] width 66 height 16
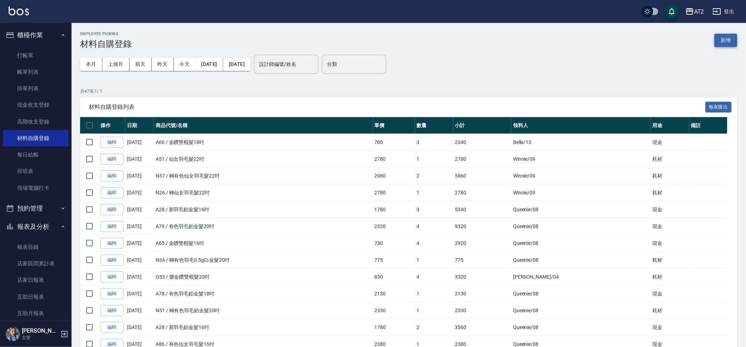
click at [733, 38] on button "新增" at bounding box center [726, 40] width 23 height 13
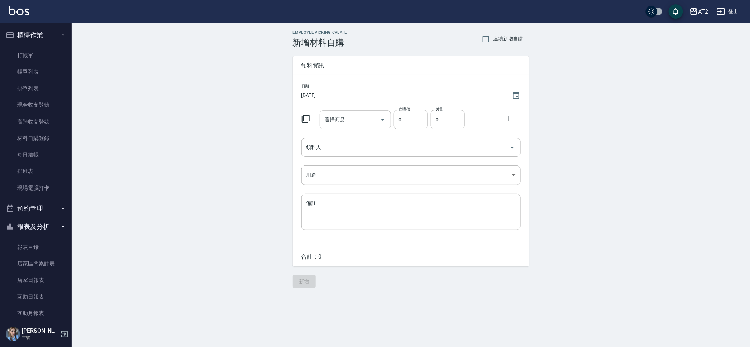
click at [343, 119] on div "選擇商品 選擇商品" at bounding box center [355, 119] width 71 height 19
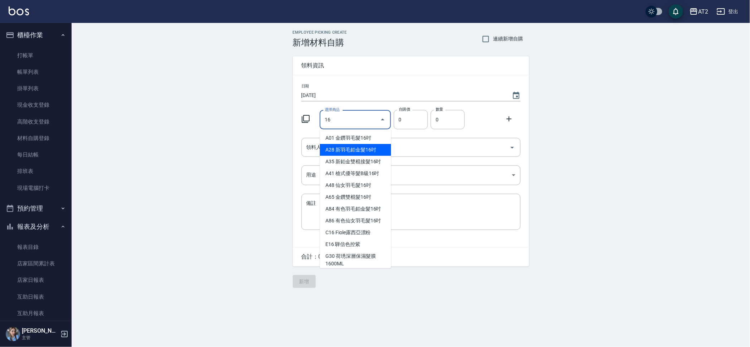
click at [341, 147] on li "A28 新羽毛鉑金髮16吋" at bounding box center [355, 150] width 71 height 12
type input "新羽毛鉑金髮16吋"
type input "1780"
type input "1"
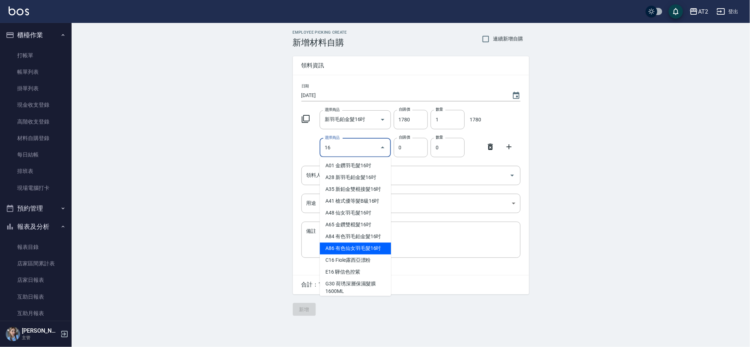
click at [372, 243] on li "A86 有色仙女羽毛髮16吋" at bounding box center [355, 249] width 71 height 12
type input "有色仙女羽毛髮16吋"
type input "2380"
type input "1"
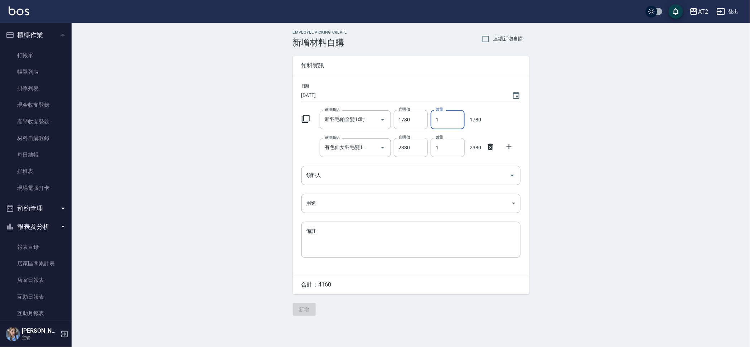
click at [445, 116] on input "1" at bounding box center [447, 119] width 34 height 19
drag, startPoint x: 444, startPoint y: 113, endPoint x: 423, endPoint y: 113, distance: 21.1
click at [423, 113] on div "選擇商品 新羽毛鉑金髮16吋 選擇商品 自購價 1780 自購價 數量 1 數量 1780" at bounding box center [409, 118] width 222 height 22
type input "2"
click at [39, 59] on link "打帳單" at bounding box center [36, 55] width 66 height 16
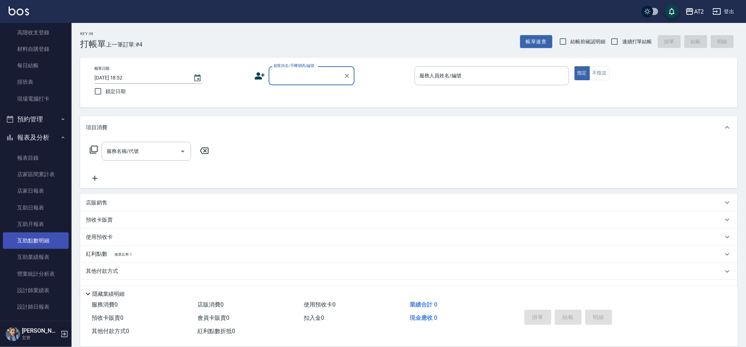
scroll to position [134, 0]
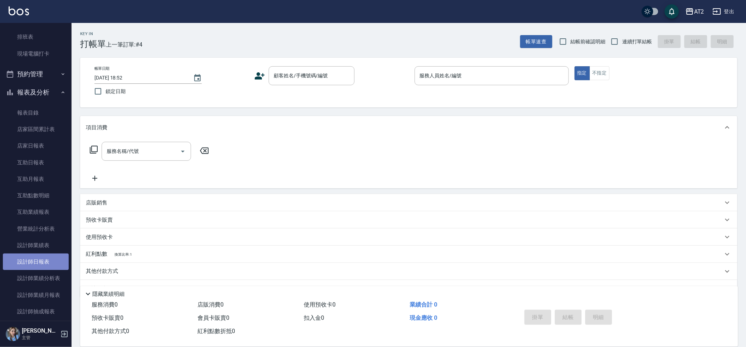
click at [48, 263] on link "設計師日報表" at bounding box center [36, 261] width 66 height 16
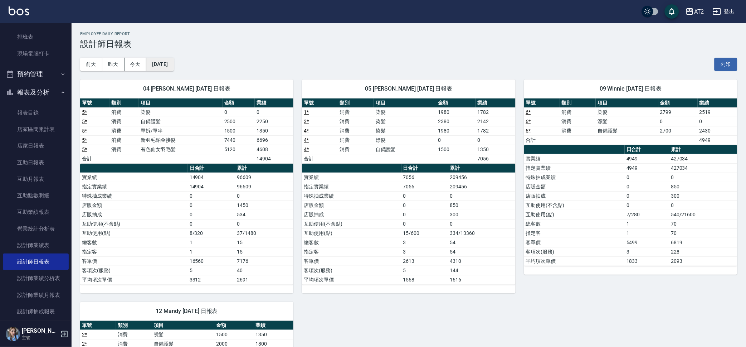
click at [168, 63] on button "[DATE]" at bounding box center [159, 64] width 27 height 13
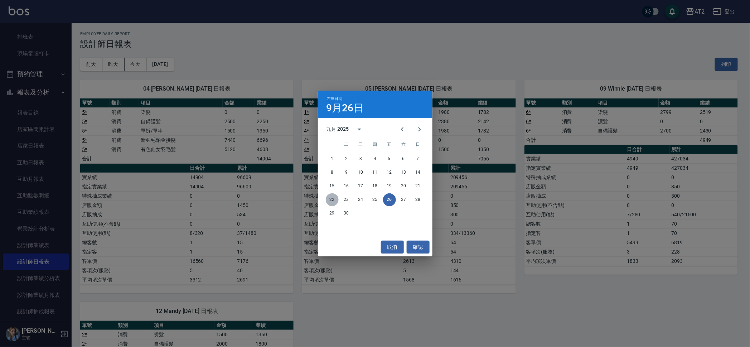
click at [332, 196] on button "22" at bounding box center [332, 199] width 13 height 13
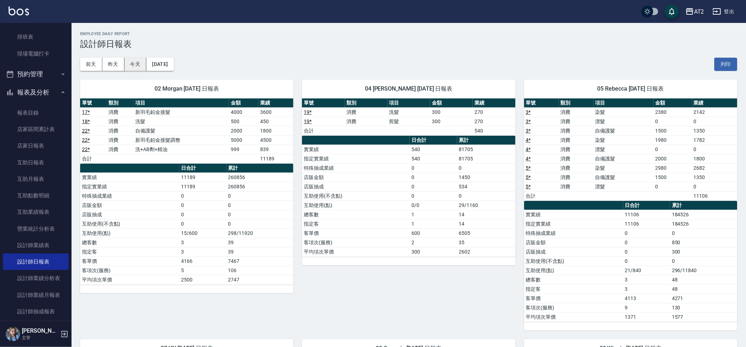
click at [138, 66] on button "今天" at bounding box center [136, 64] width 22 height 13
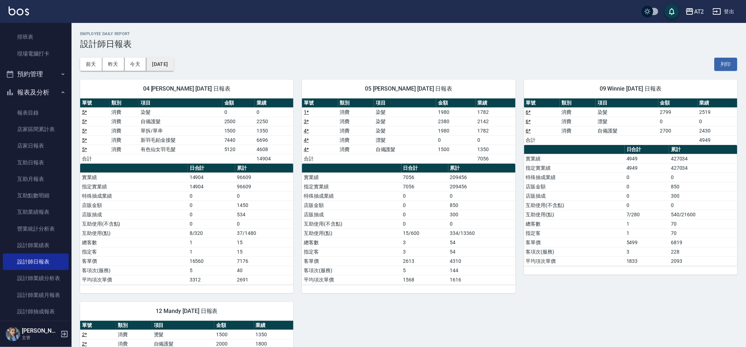
click at [174, 60] on button "[DATE]" at bounding box center [159, 64] width 27 height 13
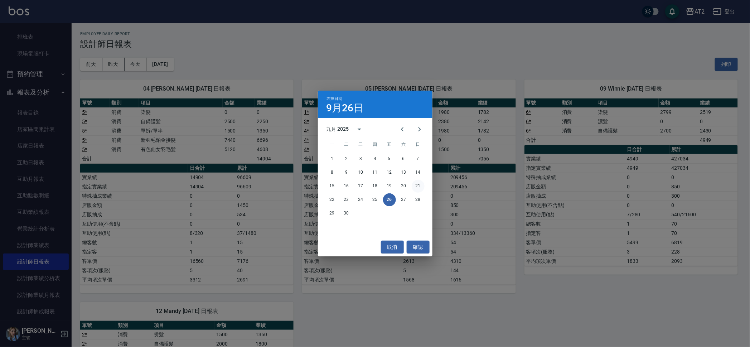
click at [418, 184] on button "21" at bounding box center [417, 186] width 13 height 13
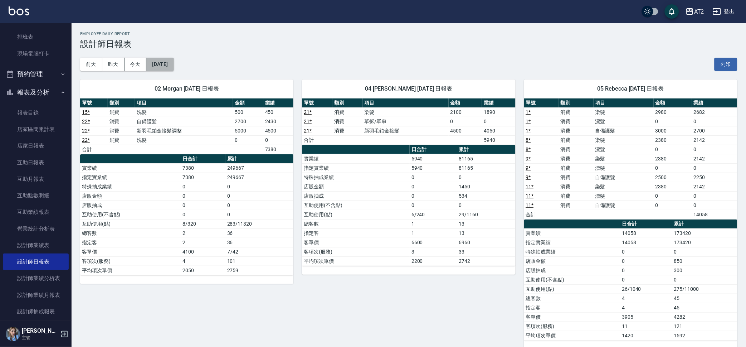
click at [151, 69] on button "[DATE]" at bounding box center [159, 64] width 27 height 13
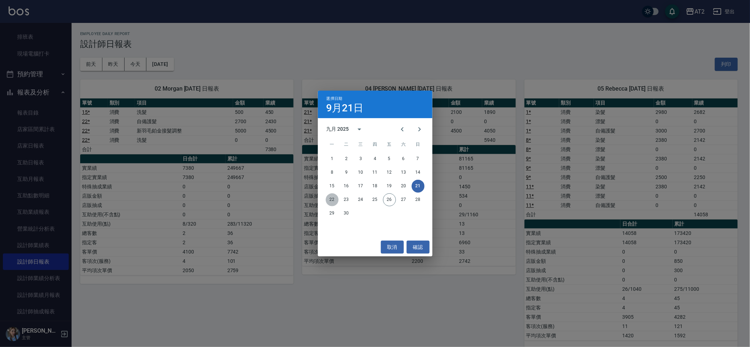
click at [330, 198] on button "22" at bounding box center [332, 199] width 13 height 13
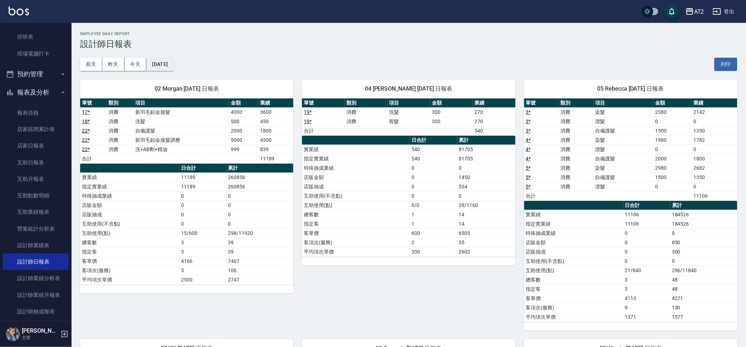
click at [174, 64] on button "[DATE]" at bounding box center [159, 64] width 27 height 13
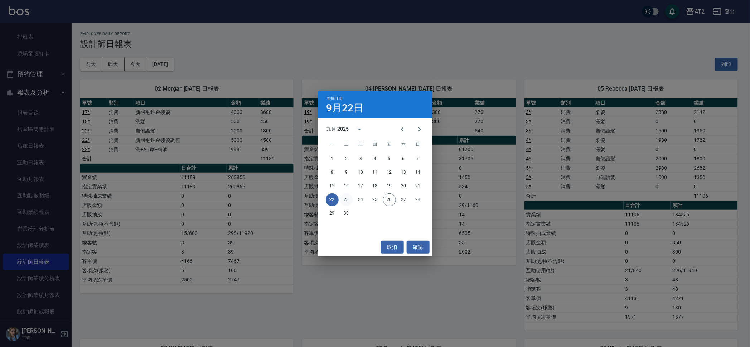
click at [346, 199] on button "23" at bounding box center [346, 199] width 13 height 13
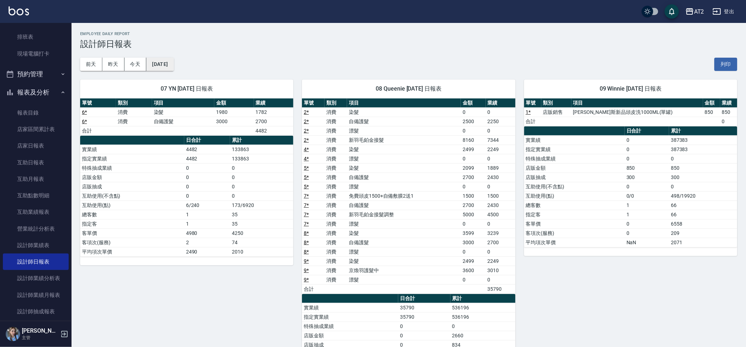
click at [166, 63] on button "[DATE]" at bounding box center [159, 64] width 27 height 13
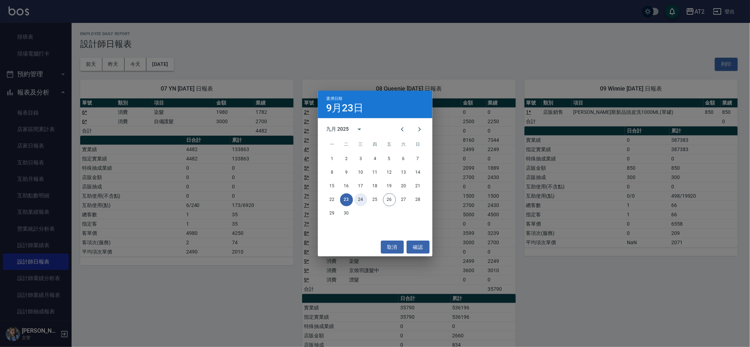
drag, startPoint x: 363, startPoint y: 196, endPoint x: 359, endPoint y: 194, distance: 4.9
click at [363, 196] on button "24" at bounding box center [360, 199] width 13 height 13
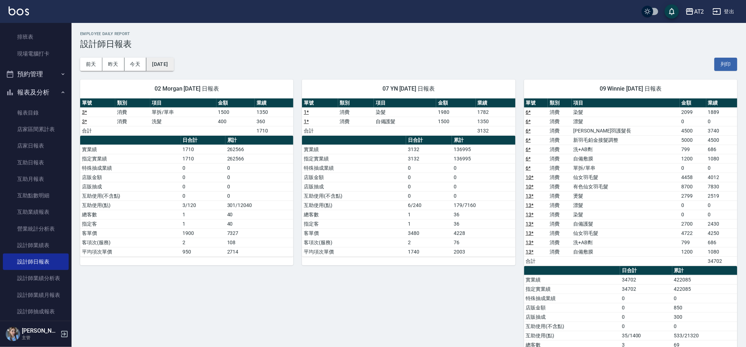
click at [161, 63] on button "[DATE]" at bounding box center [159, 64] width 27 height 13
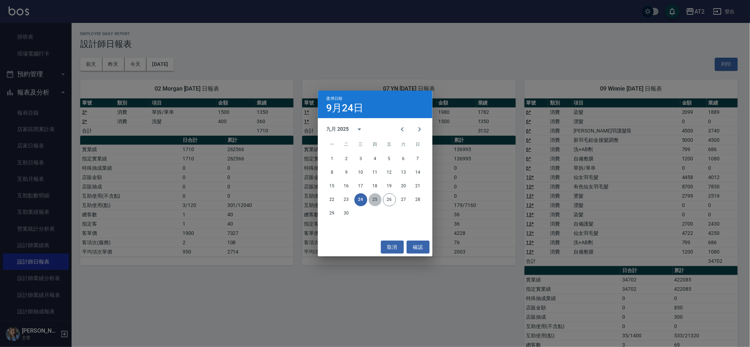
click at [371, 202] on button "25" at bounding box center [375, 199] width 13 height 13
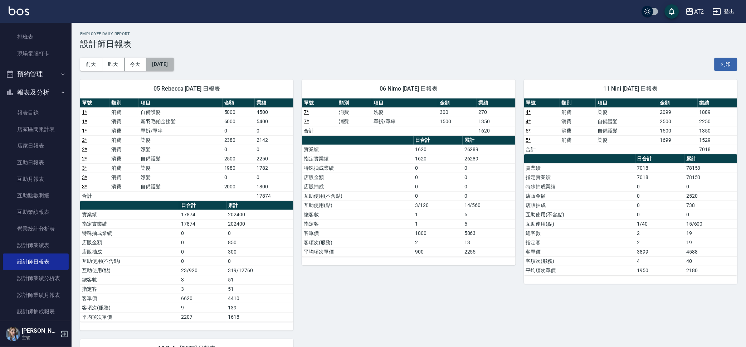
click at [174, 58] on button "[DATE]" at bounding box center [159, 64] width 27 height 13
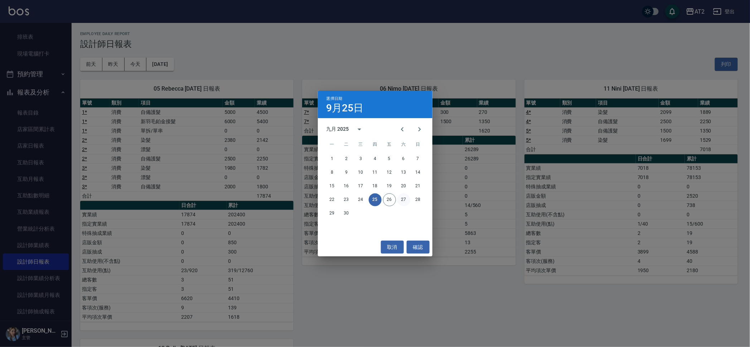
click at [404, 198] on button "27" at bounding box center [403, 199] width 13 height 13
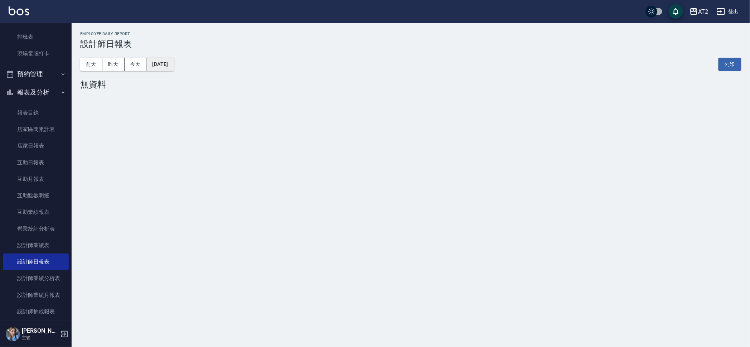
click at [174, 60] on button "[DATE]" at bounding box center [159, 64] width 27 height 13
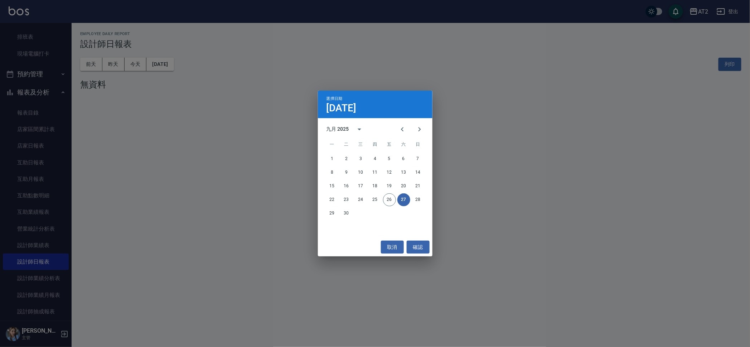
click at [394, 193] on div "22 23 24 25 26 27 28" at bounding box center [375, 199] width 115 height 13
click at [392, 193] on div "22 23 24 25 26 27 28" at bounding box center [375, 199] width 115 height 13
click at [392, 194] on button "26" at bounding box center [389, 199] width 13 height 13
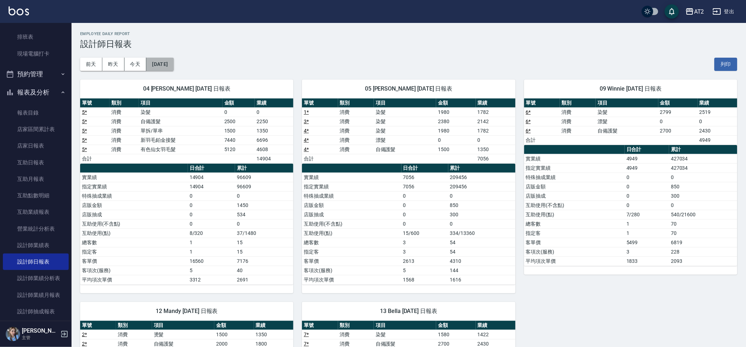
click at [174, 60] on button "[DATE]" at bounding box center [159, 64] width 27 height 13
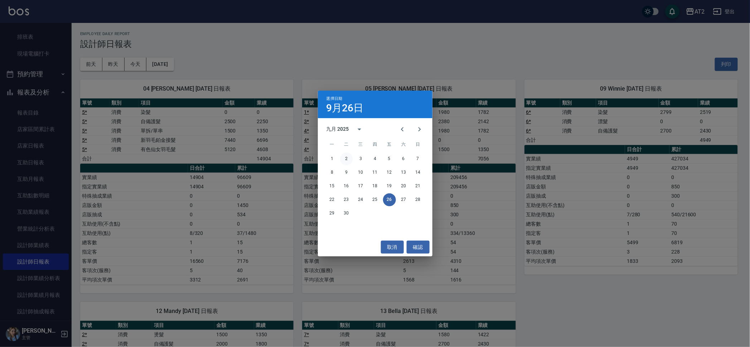
click at [345, 154] on button "2" at bounding box center [346, 158] width 13 height 13
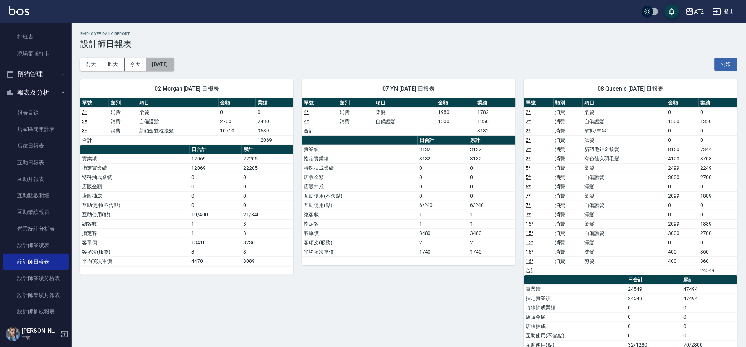
click at [161, 66] on button "[DATE]" at bounding box center [159, 64] width 27 height 13
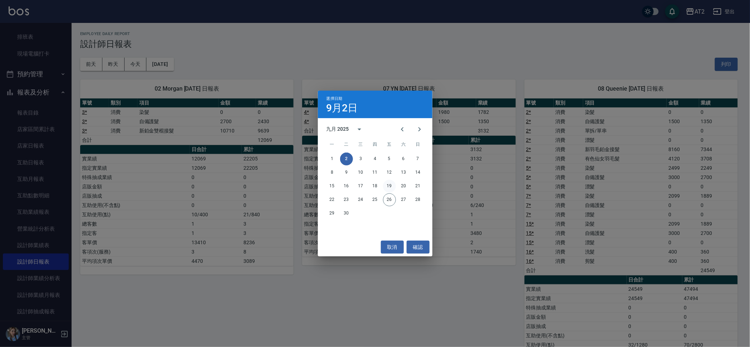
click at [394, 184] on button "19" at bounding box center [389, 186] width 13 height 13
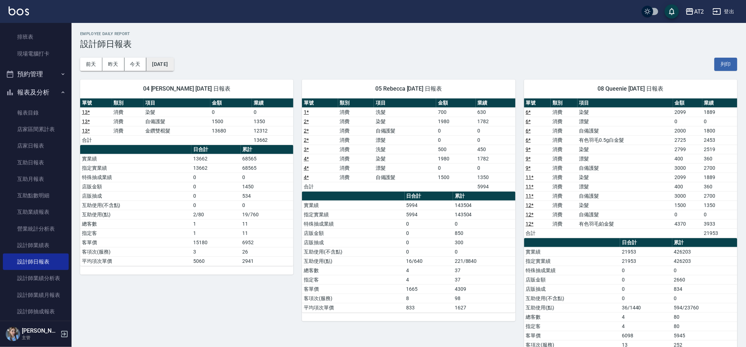
click at [174, 69] on button "[DATE]" at bounding box center [159, 64] width 27 height 13
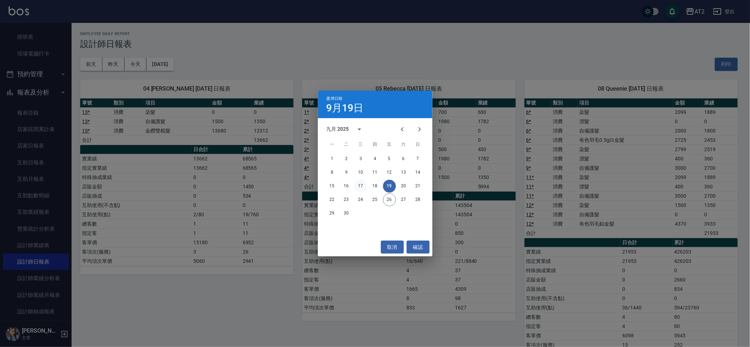
click at [360, 184] on button "17" at bounding box center [360, 186] width 13 height 13
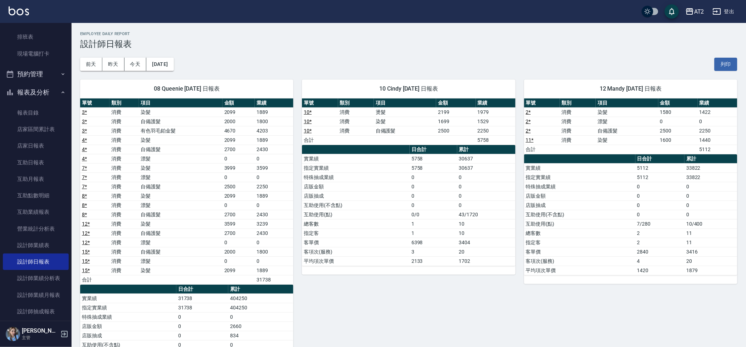
click at [165, 44] on h3 "設計師日報表" at bounding box center [408, 44] width 657 height 10
click at [169, 66] on button "[DATE]" at bounding box center [159, 64] width 27 height 13
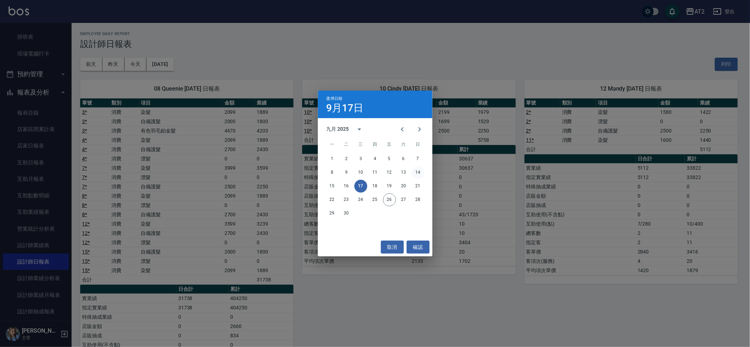
click at [418, 168] on button "14" at bounding box center [417, 172] width 13 height 13
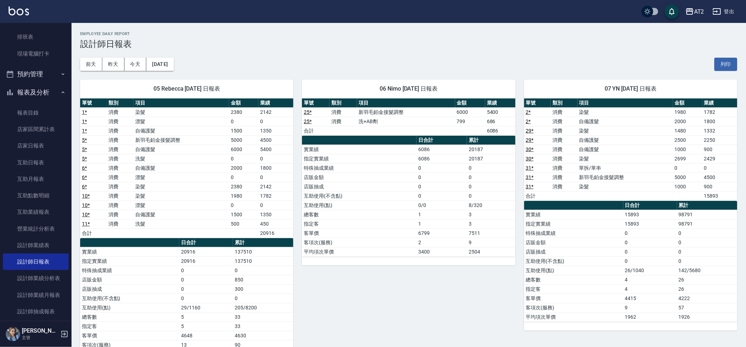
click at [166, 55] on div "[DATE] [DATE] [DATE] [DATE] 列印" at bounding box center [408, 64] width 657 height 30
click at [174, 65] on button "[DATE]" at bounding box center [159, 64] width 27 height 13
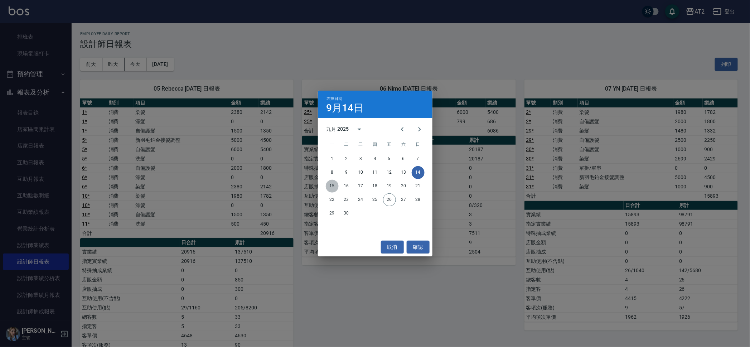
click at [331, 182] on button "15" at bounding box center [332, 186] width 13 height 13
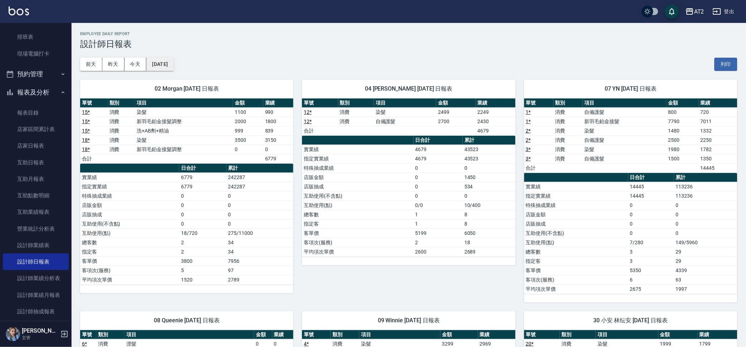
click at [169, 67] on button "[DATE]" at bounding box center [159, 64] width 27 height 13
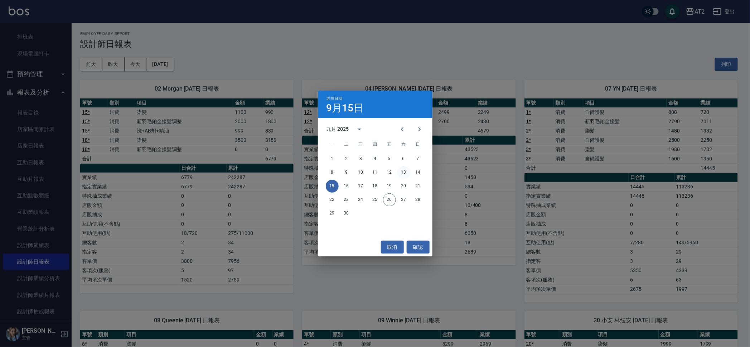
click at [400, 171] on button "13" at bounding box center [403, 172] width 13 height 13
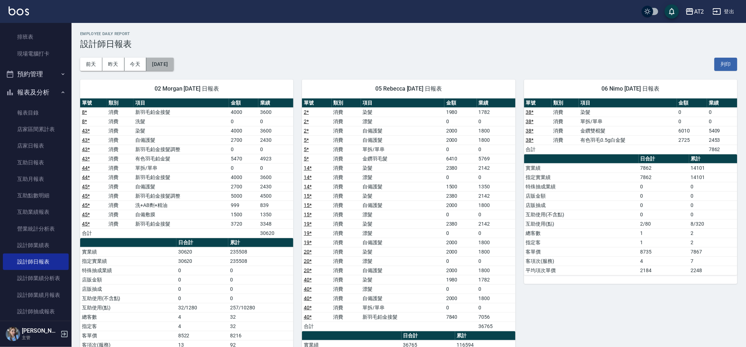
click at [174, 58] on button "[DATE]" at bounding box center [159, 64] width 27 height 13
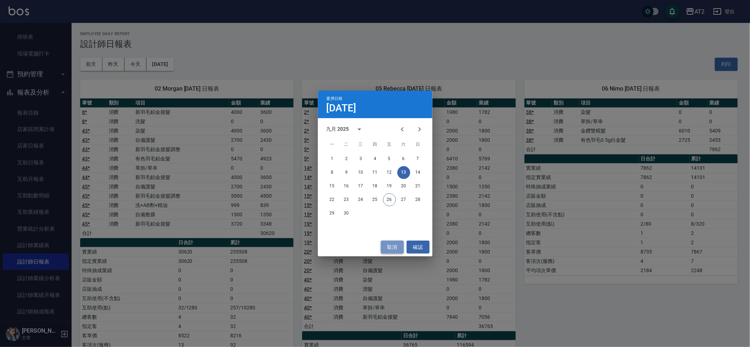
click at [392, 244] on button "取消" at bounding box center [392, 246] width 23 height 13
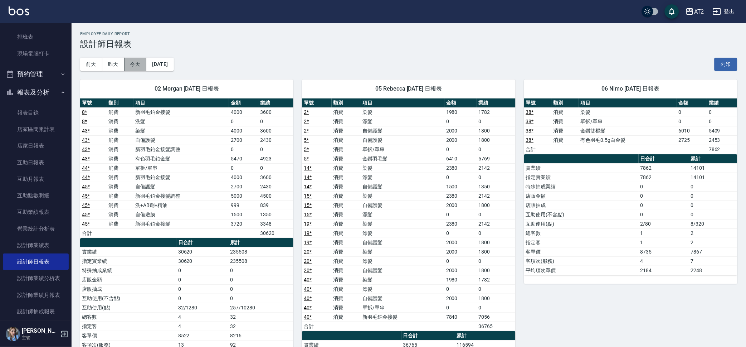
click at [137, 66] on button "今天" at bounding box center [136, 64] width 22 height 13
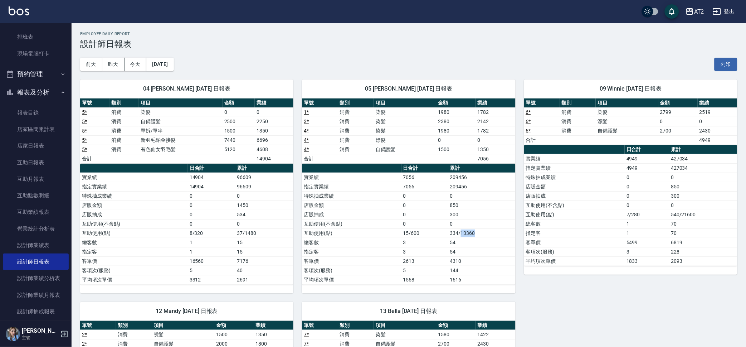
drag, startPoint x: 477, startPoint y: 229, endPoint x: 460, endPoint y: 233, distance: 17.3
click at [460, 233] on td "334/13360" at bounding box center [481, 232] width 67 height 9
click at [490, 252] on td "54" at bounding box center [481, 251] width 67 height 9
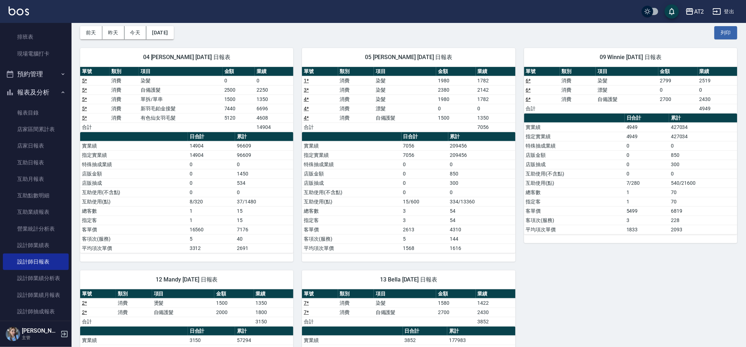
scroll to position [15, 0]
